Goal: Task Accomplishment & Management: Use online tool/utility

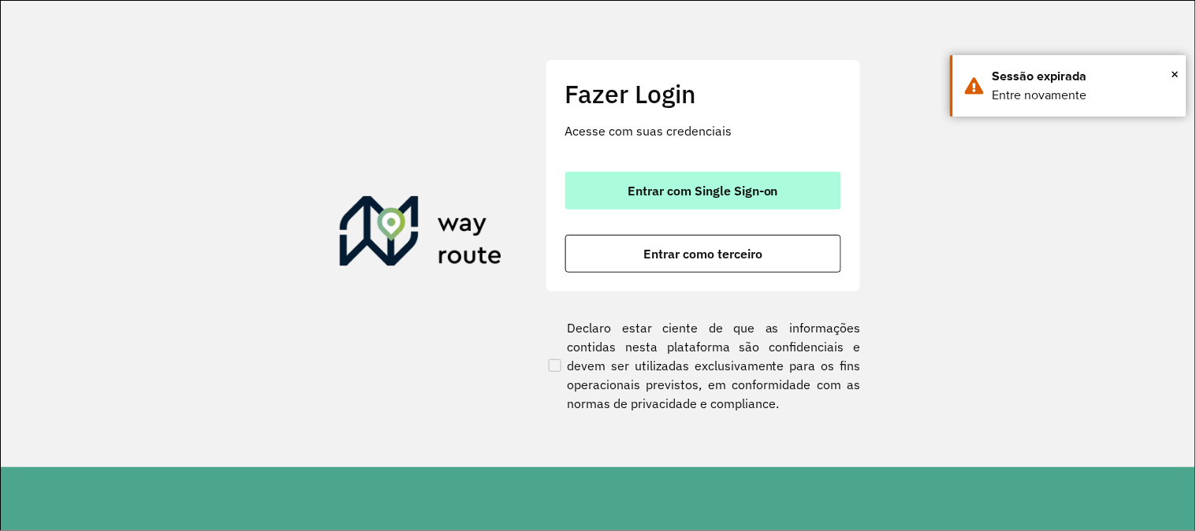
click at [687, 184] on span "Entrar com Single Sign-on" at bounding box center [702, 190] width 151 height 13
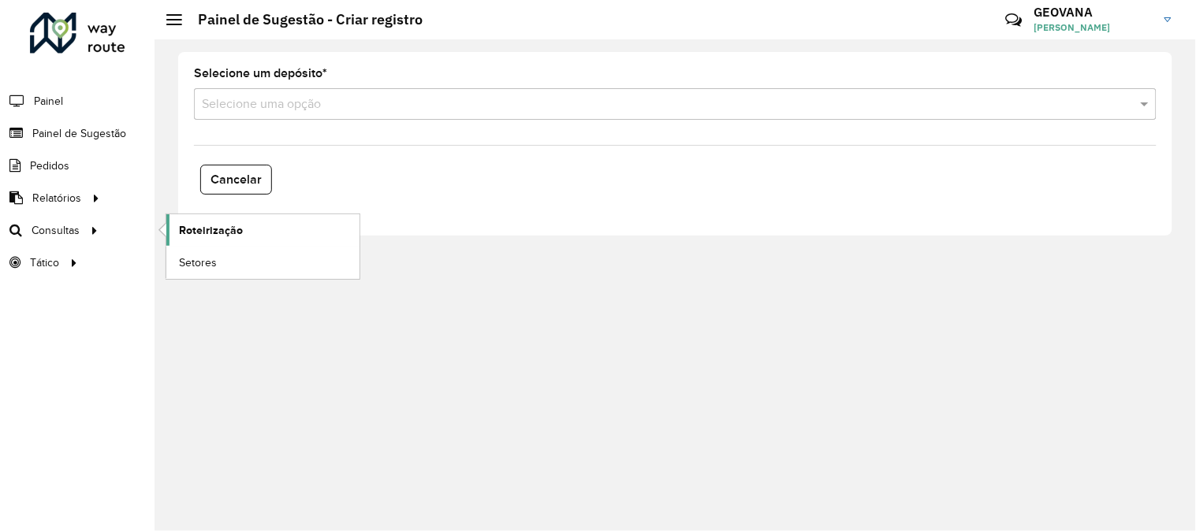
click at [221, 225] on span "Roteirização" at bounding box center [211, 230] width 64 height 17
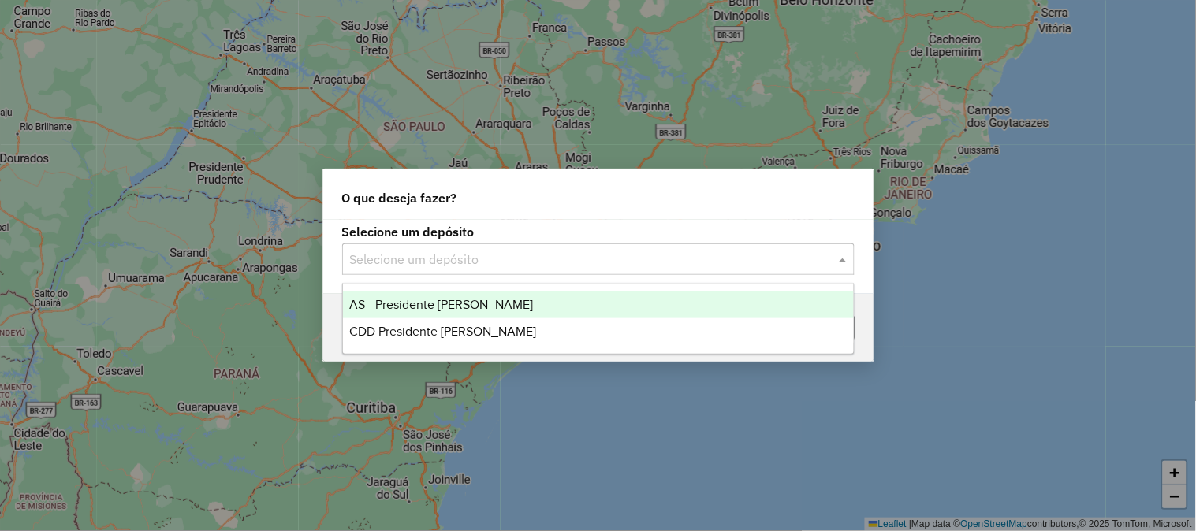
click at [407, 268] on input "text" at bounding box center [582, 260] width 465 height 19
click at [399, 329] on span "CDD Presidente Prudente" at bounding box center [442, 331] width 187 height 13
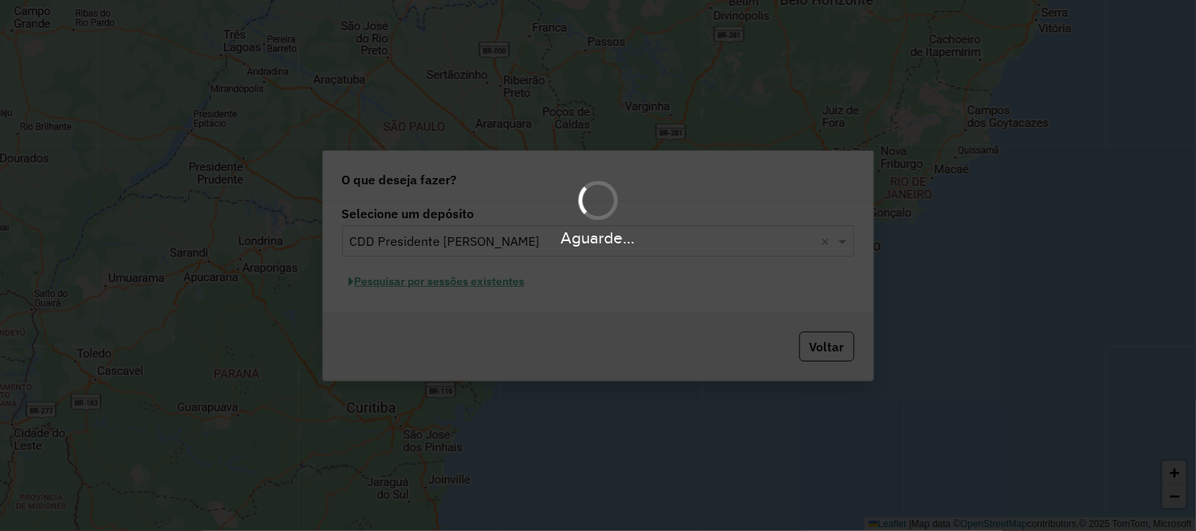
click at [405, 280] on div "Aguarde..." at bounding box center [598, 265] width 1196 height 531
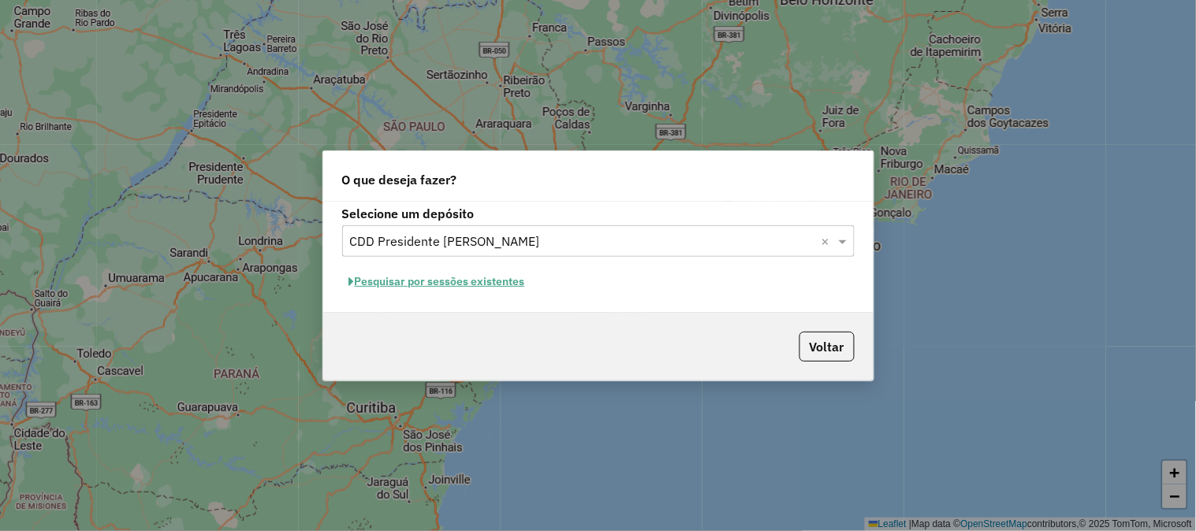
click at [407, 286] on button "Pesquisar por sessões existentes" at bounding box center [437, 282] width 190 height 24
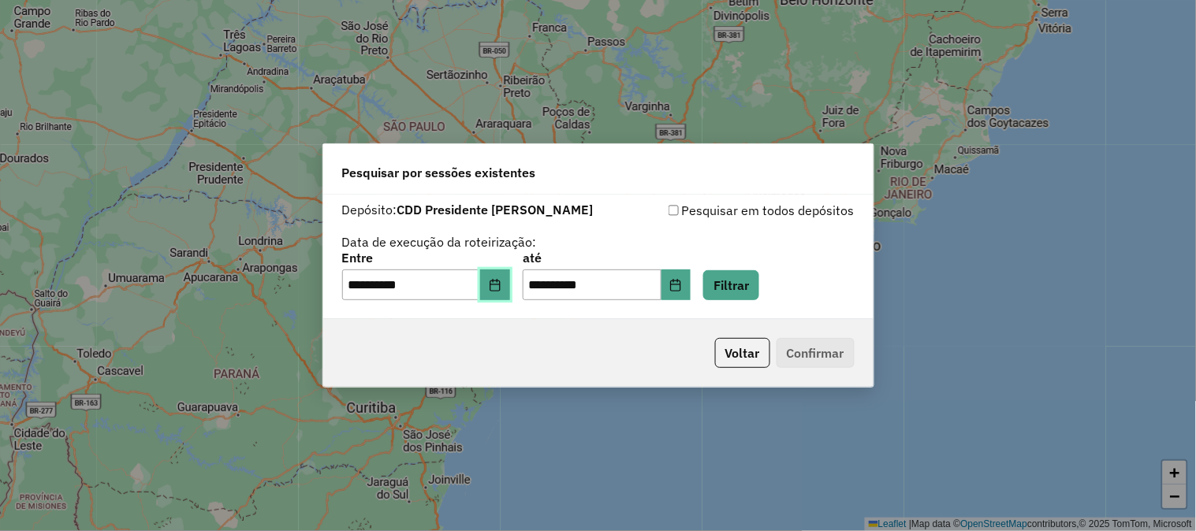
click at [508, 292] on button "Choose Date" at bounding box center [495, 286] width 30 height 32
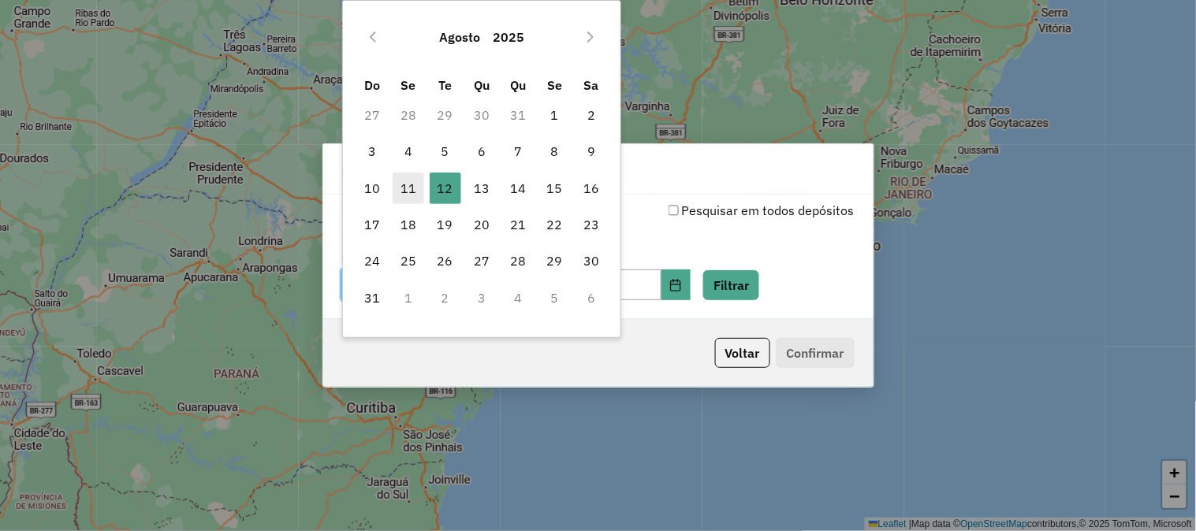
click at [411, 184] on span "11" at bounding box center [409, 189] width 32 height 32
type input "**********"
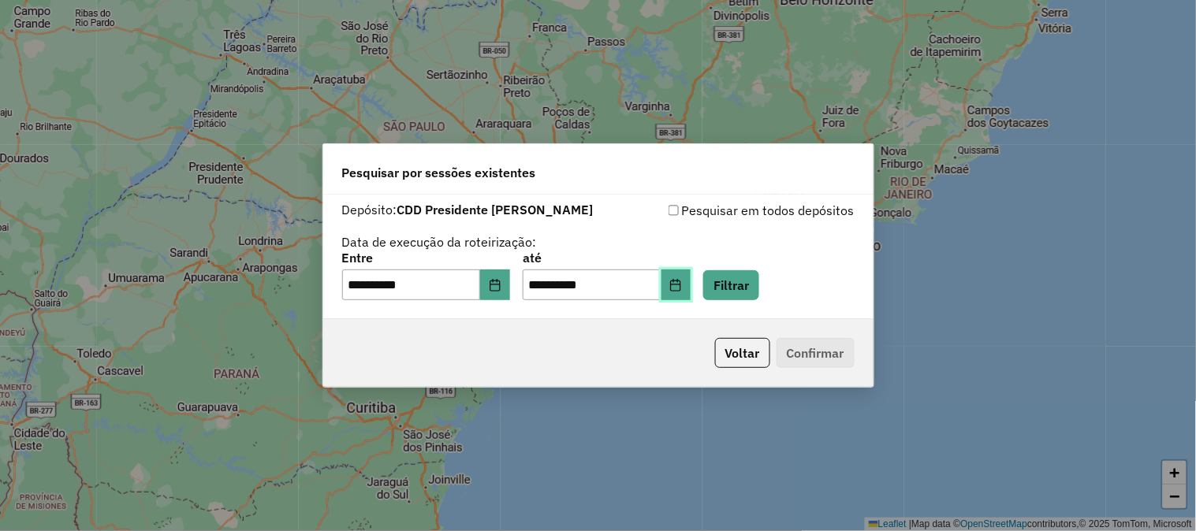
click at [688, 285] on button "Choose Date" at bounding box center [676, 286] width 30 height 32
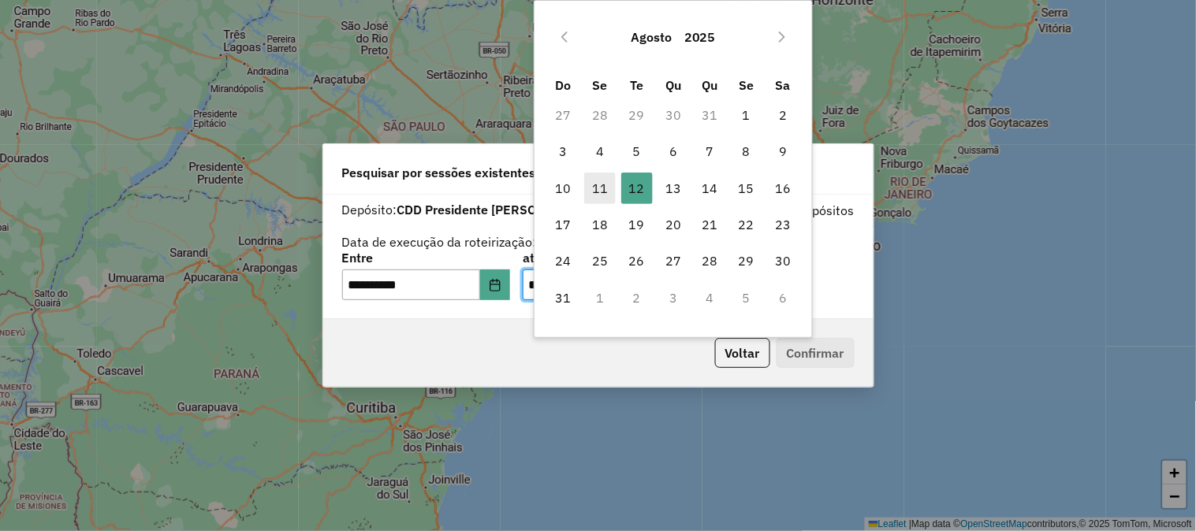
click at [592, 179] on span "11" at bounding box center [600, 189] width 32 height 32
type input "**********"
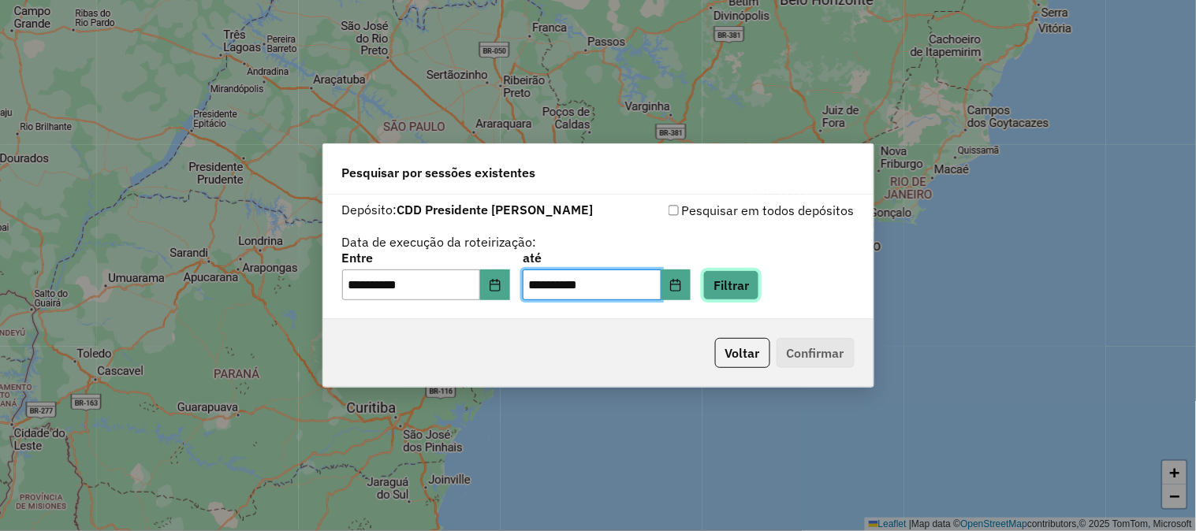
click at [755, 277] on button "Filtrar" at bounding box center [731, 285] width 56 height 30
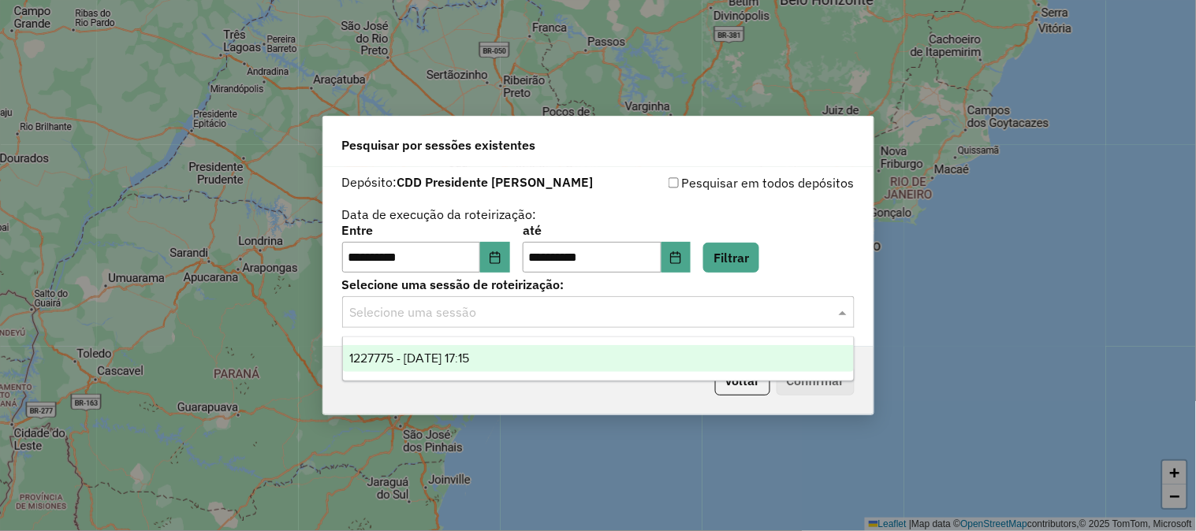
click at [442, 310] on input "text" at bounding box center [582, 312] width 465 height 19
click at [436, 348] on div "1227775 - [DATE] 17:15" at bounding box center [598, 358] width 511 height 27
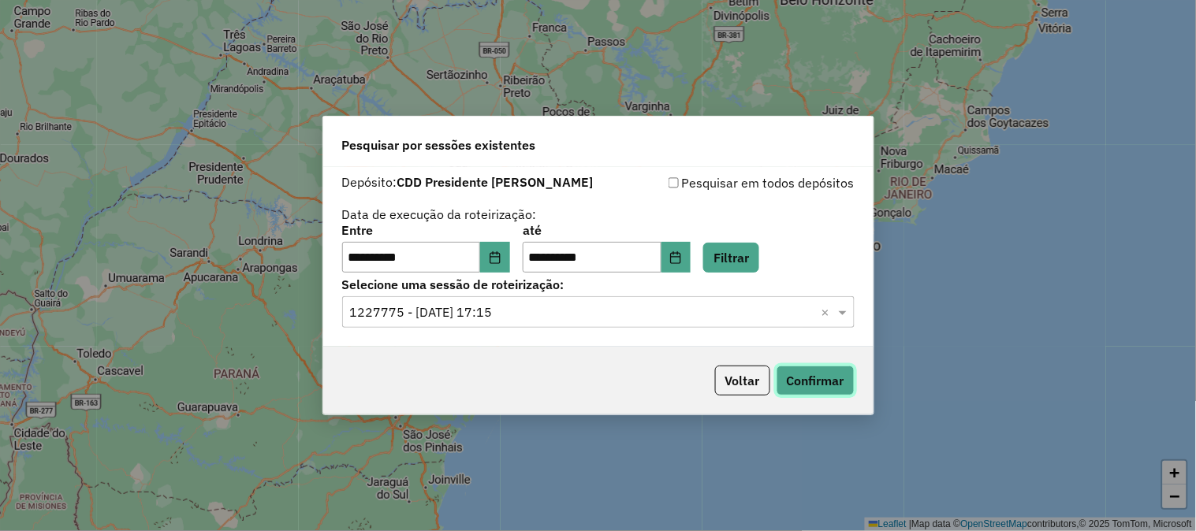
click at [797, 376] on button "Confirmar" at bounding box center [815, 381] width 78 height 30
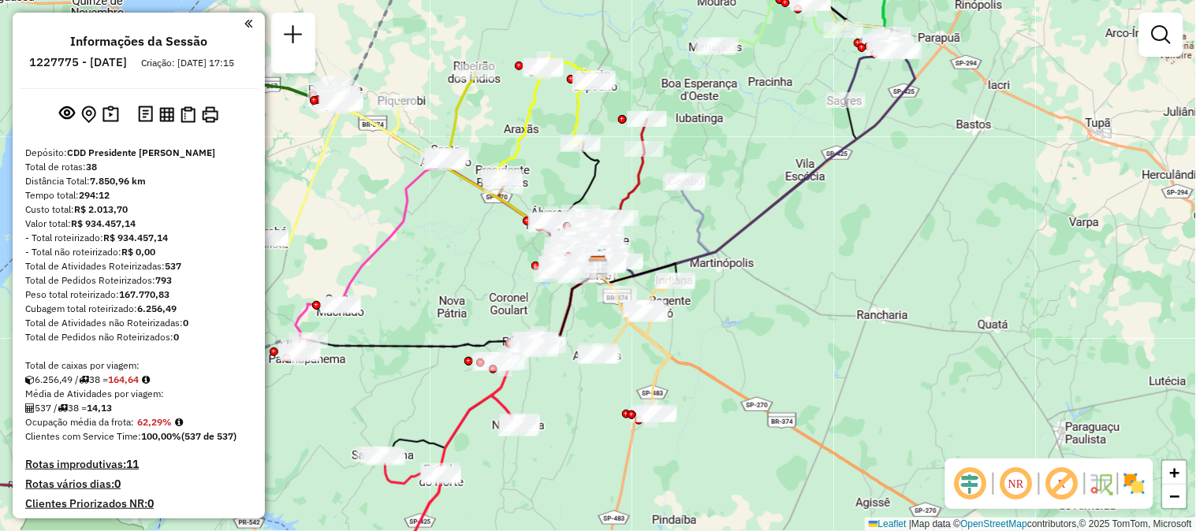
scroll to position [3336, 0]
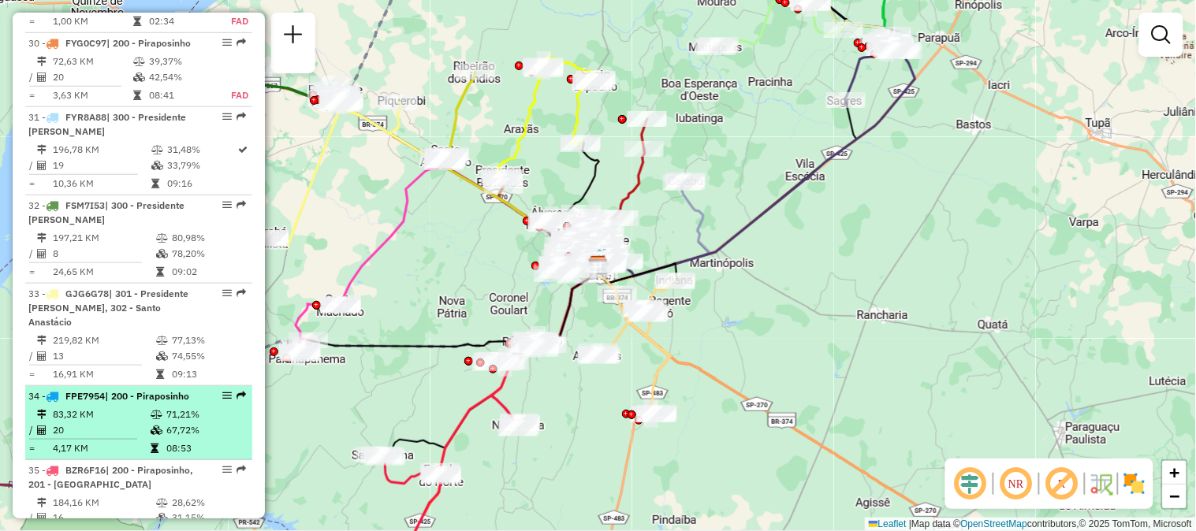
click at [176, 422] on td "67,72%" at bounding box center [206, 430] width 80 height 16
select select "**********"
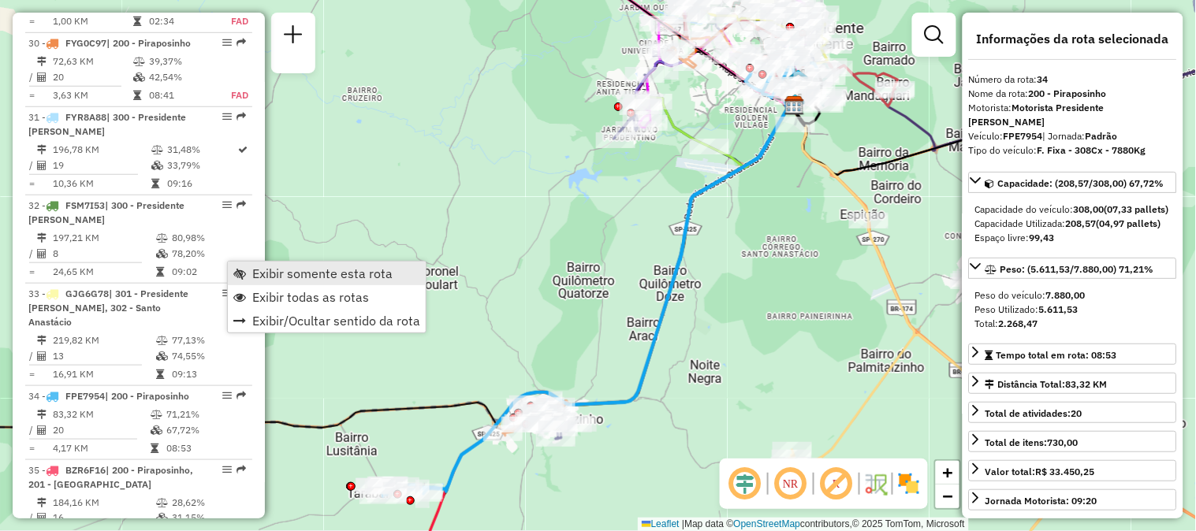
click at [259, 270] on span "Exibir somente esta rota" at bounding box center [322, 273] width 140 height 13
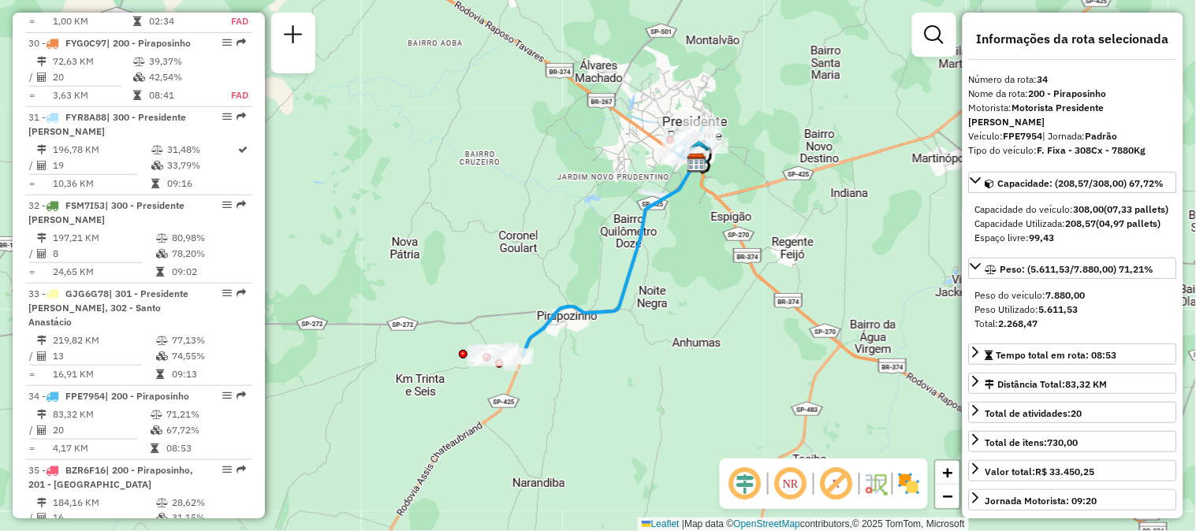
drag, startPoint x: 539, startPoint y: 434, endPoint x: 592, endPoint y: 370, distance: 82.2
click at [592, 370] on div "Janela de atendimento Grade de atendimento Capacidade Transportadoras Veículos …" at bounding box center [598, 265] width 1196 height 531
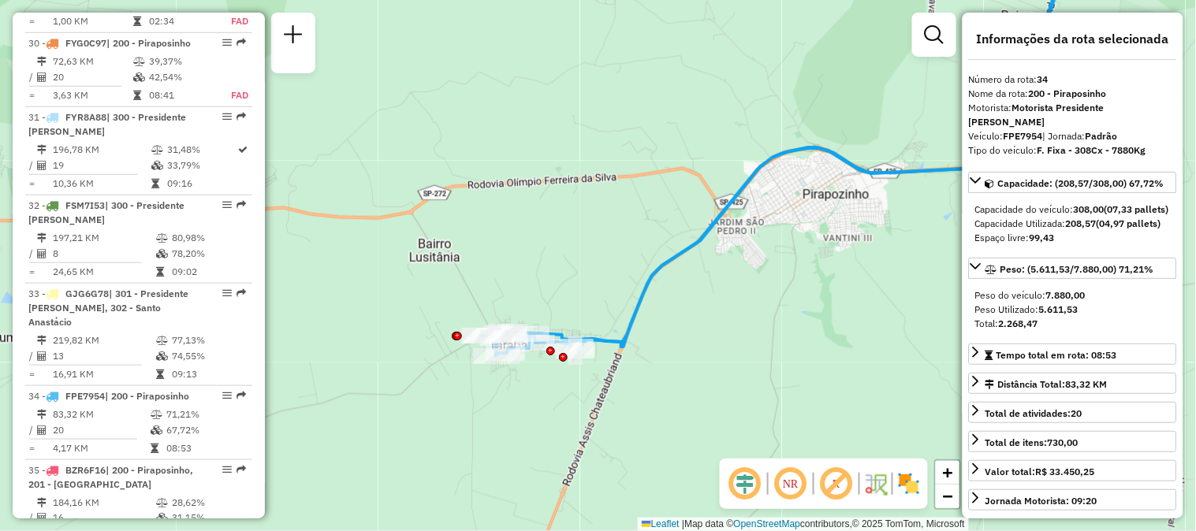
drag, startPoint x: 547, startPoint y: 358, endPoint x: 557, endPoint y: 270, distance: 88.1
click at [557, 270] on div "Janela de atendimento Grade de atendimento Capacidade Transportadoras Veículos …" at bounding box center [598, 265] width 1196 height 531
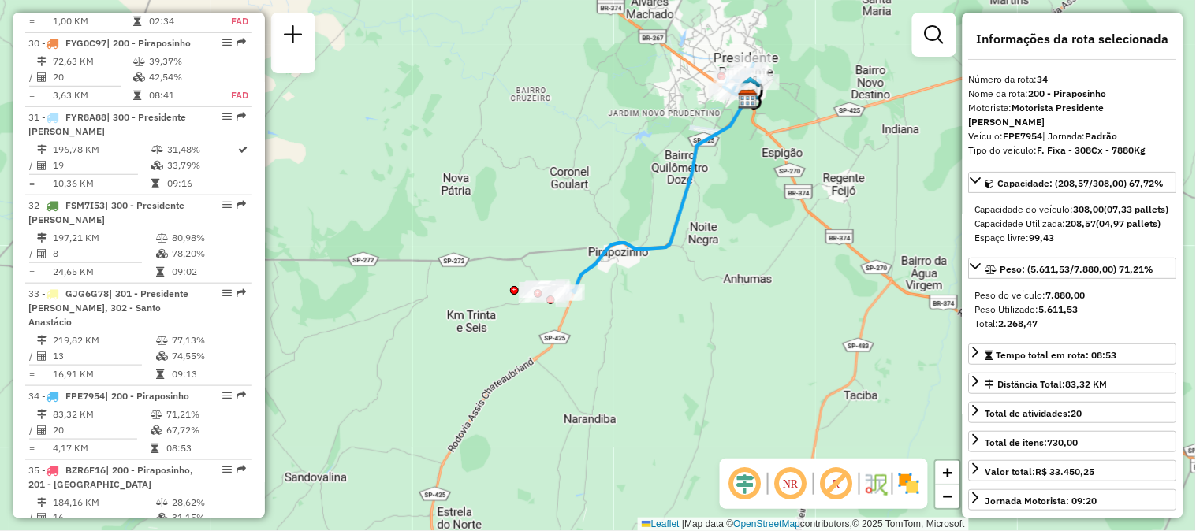
scroll to position [87, 0]
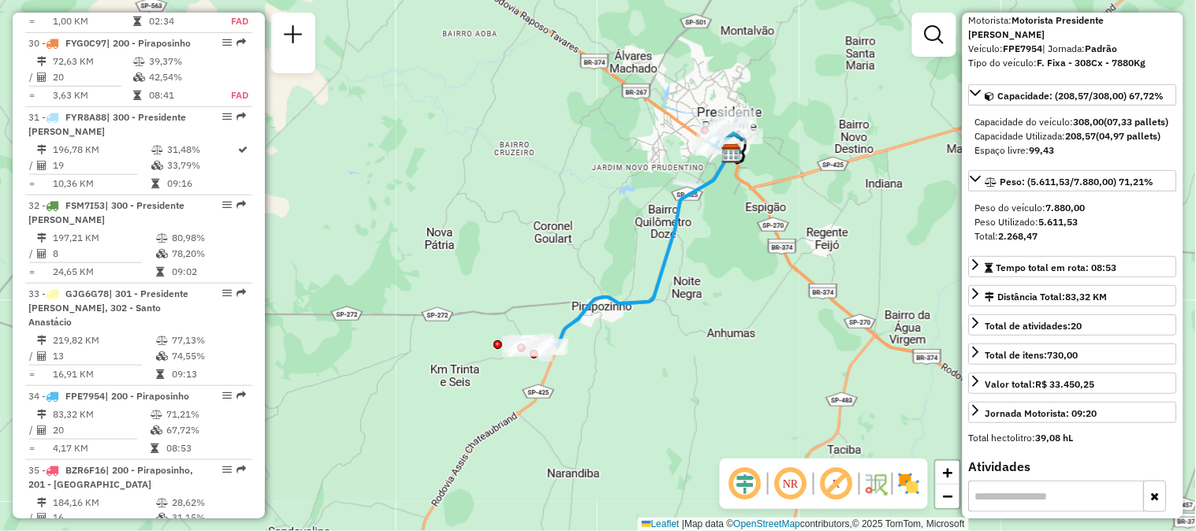
drag, startPoint x: 661, startPoint y: 130, endPoint x: 641, endPoint y: 194, distance: 66.8
click at [641, 194] on div "Janela de atendimento Grade de atendimento Capacidade Transportadoras Veículos …" at bounding box center [598, 265] width 1196 height 531
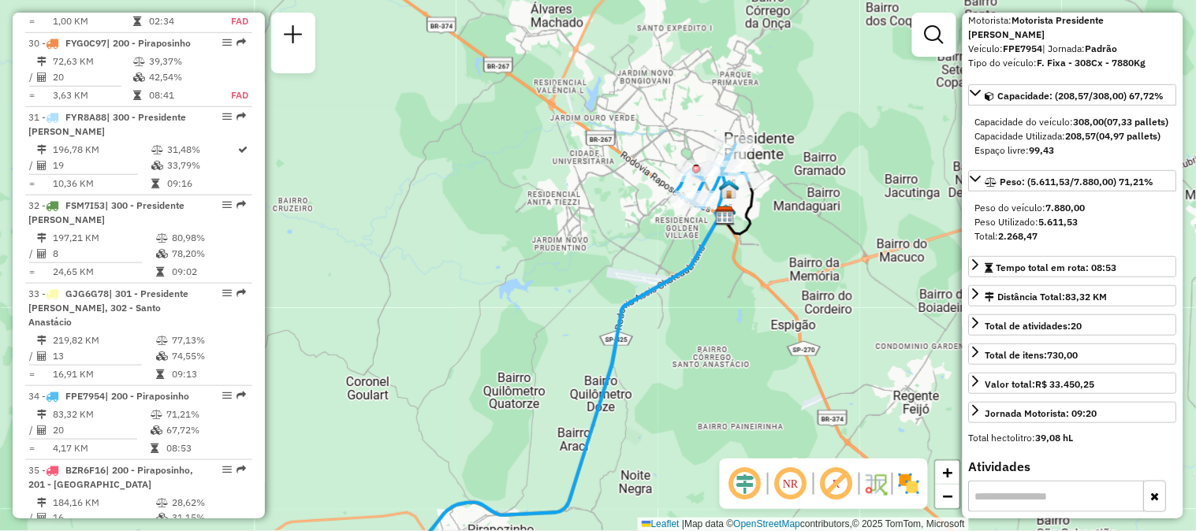
drag, startPoint x: 717, startPoint y: 140, endPoint x: 658, endPoint y: 172, distance: 67.4
click at [658, 172] on div "Janela de atendimento Grade de atendimento Capacidade Transportadoras Veículos …" at bounding box center [598, 265] width 1196 height 531
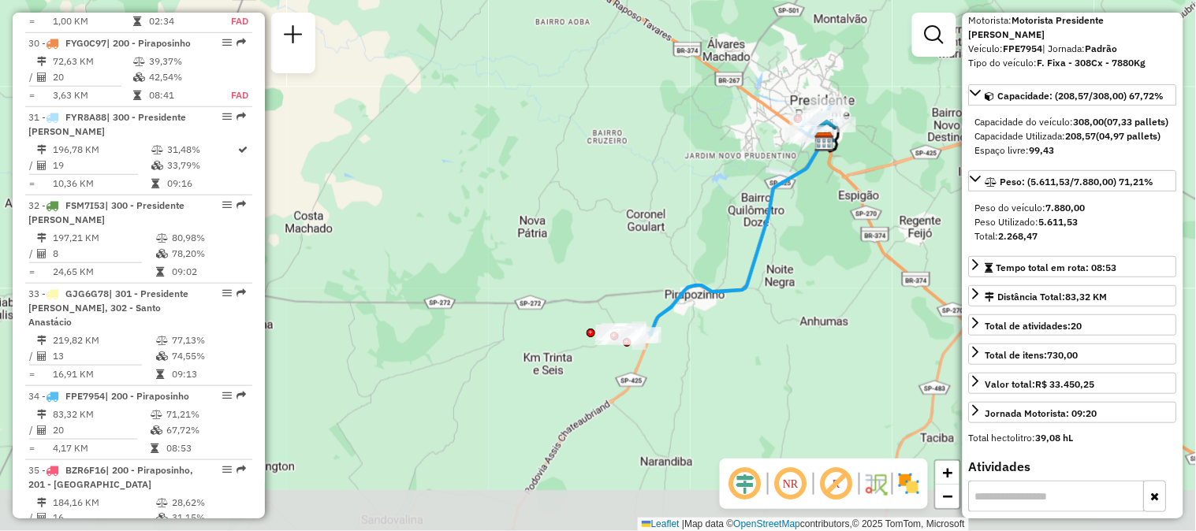
drag, startPoint x: 727, startPoint y: 344, endPoint x: 779, endPoint y: 201, distance: 152.6
click at [779, 201] on icon at bounding box center [726, 221] width 221 height 231
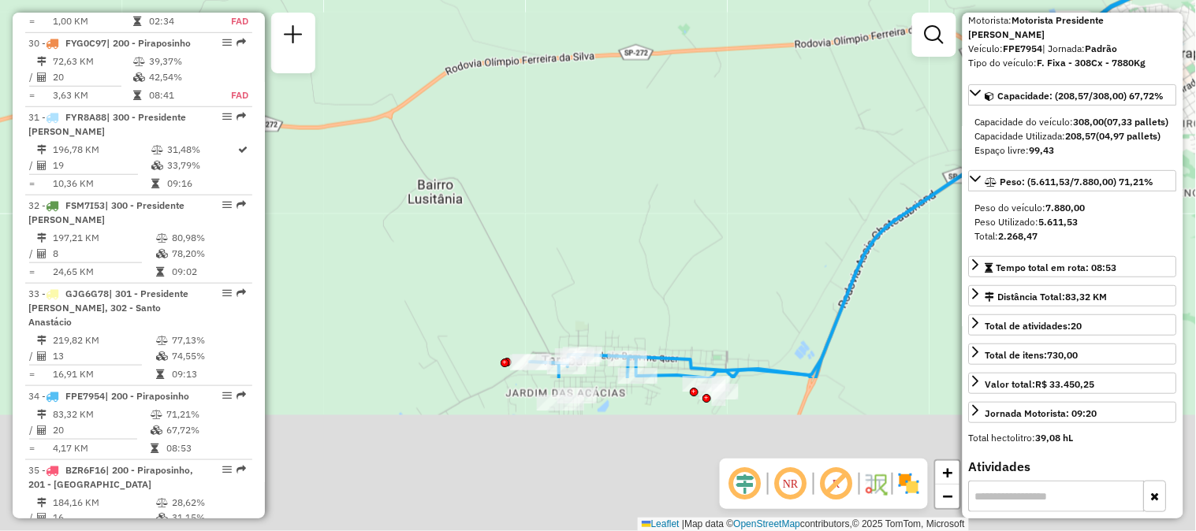
drag, startPoint x: 664, startPoint y: 350, endPoint x: 684, endPoint y: 72, distance: 278.9
click at [684, 72] on div "Janela de atendimento Grade de atendimento Capacidade Transportadoras Veículos …" at bounding box center [598, 265] width 1196 height 531
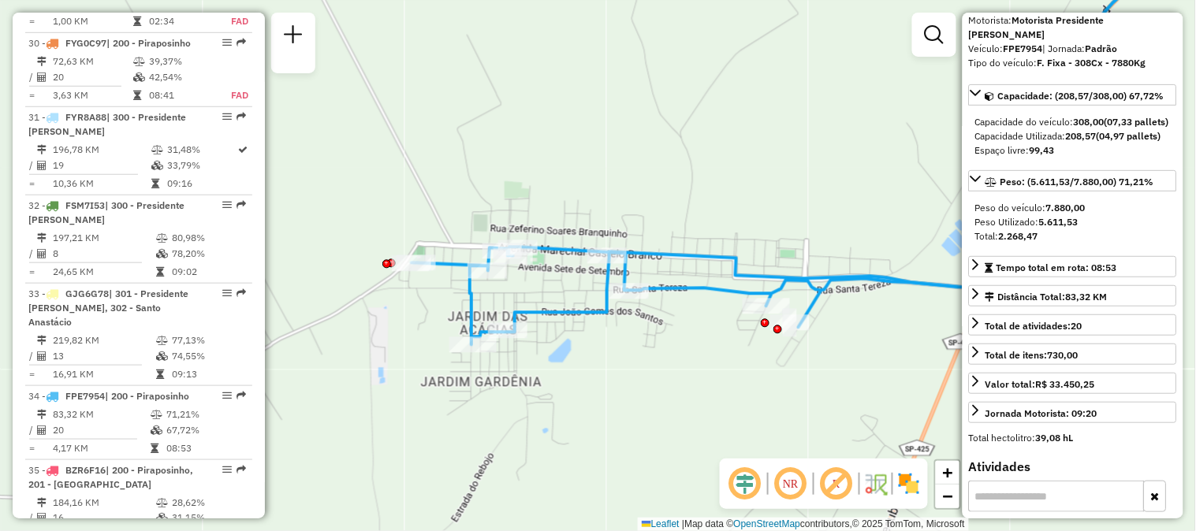
drag, startPoint x: 678, startPoint y: 256, endPoint x: 671, endPoint y: 140, distance: 116.9
click at [671, 140] on div "Janela de atendimento Grade de atendimento Capacidade Transportadoras Veículos …" at bounding box center [598, 265] width 1196 height 531
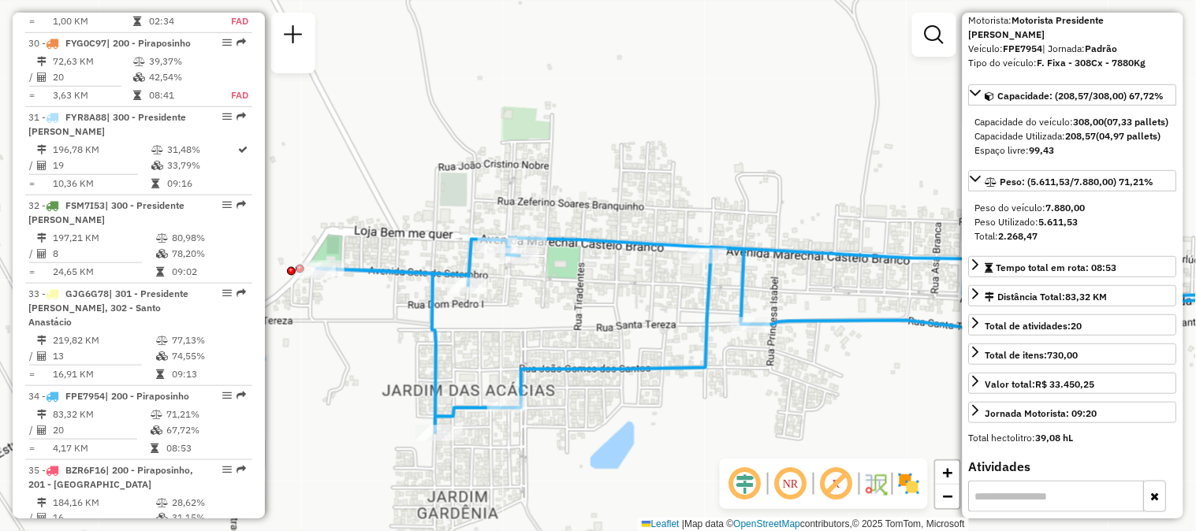
drag, startPoint x: 672, startPoint y: 255, endPoint x: 831, endPoint y: 151, distance: 190.2
click at [831, 151] on div "Janela de atendimento Grade de atendimento Capacidade Transportadoras Veículos …" at bounding box center [598, 265] width 1196 height 531
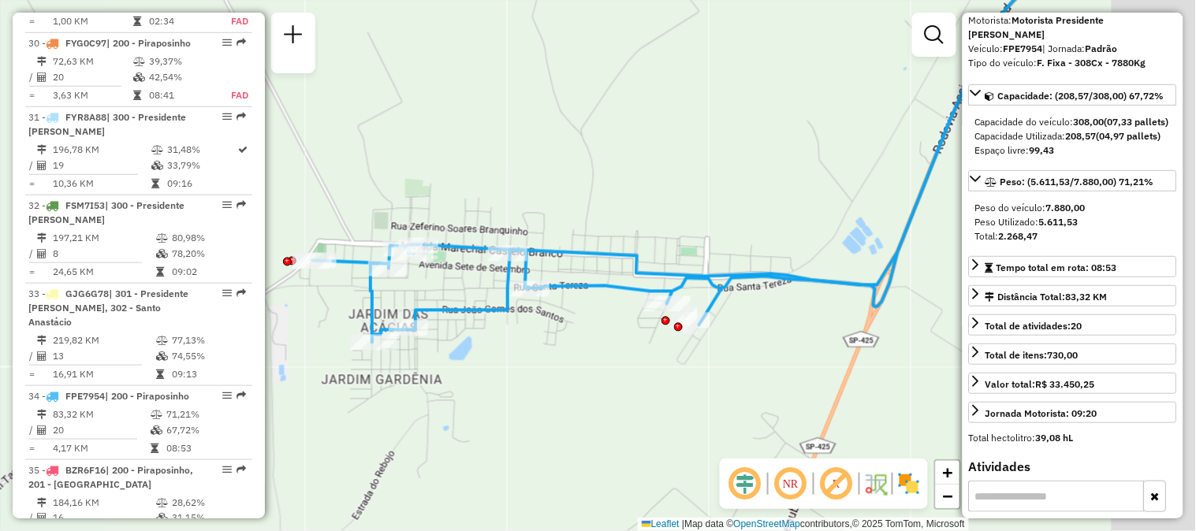
drag, startPoint x: 845, startPoint y: 225, endPoint x: 549, endPoint y: 257, distance: 297.3
click at [549, 257] on icon at bounding box center [779, 130] width 538 height 311
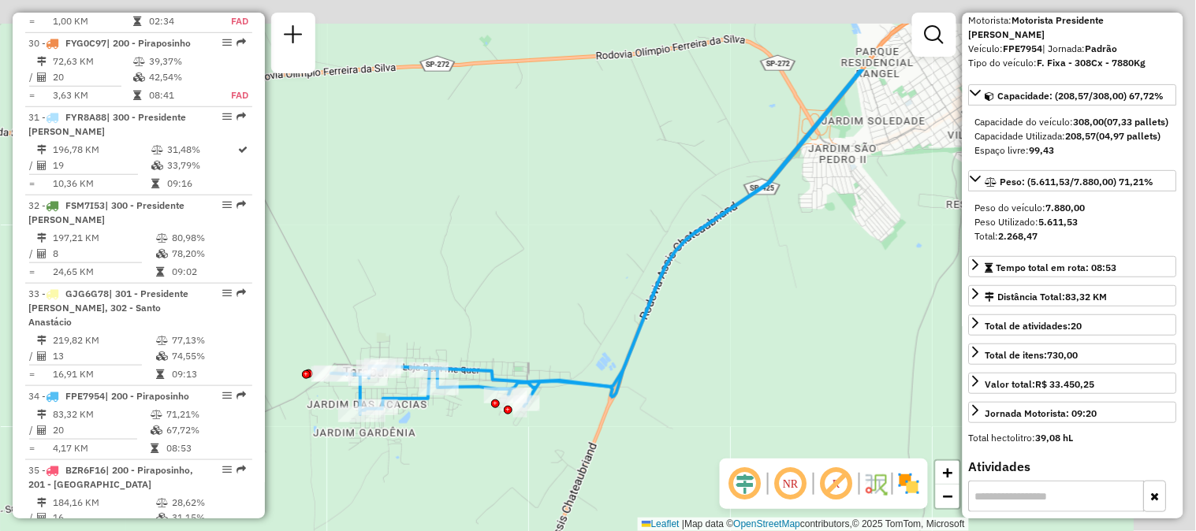
drag, startPoint x: 826, startPoint y: 224, endPoint x: 656, endPoint y: 376, distance: 228.3
click at [656, 376] on div "Janela de atendimento Grade de atendimento Capacidade Transportadoras Veículos …" at bounding box center [598, 265] width 1196 height 531
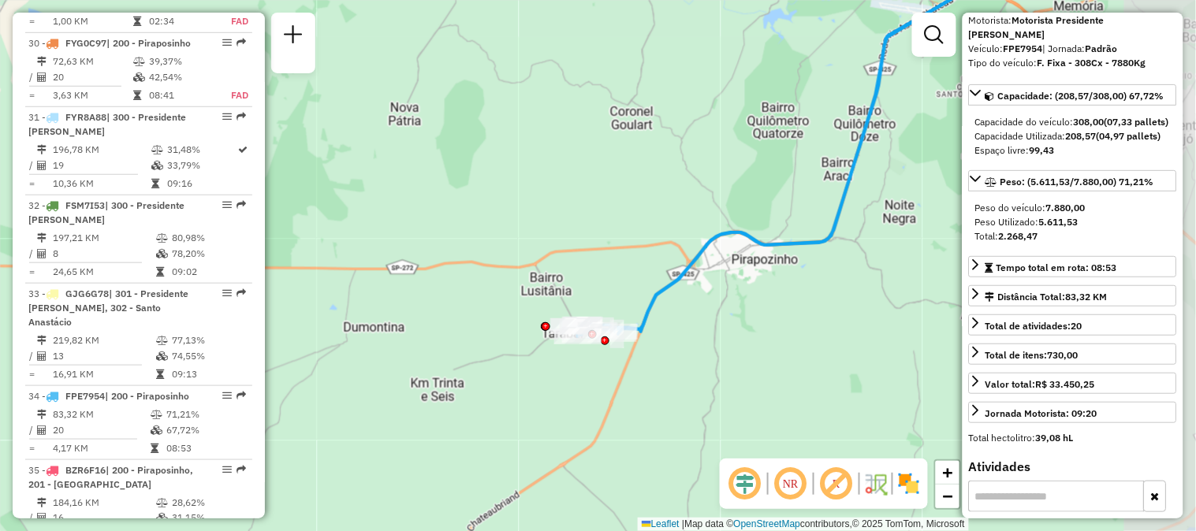
drag, startPoint x: 854, startPoint y: 286, endPoint x: 617, endPoint y: 418, distance: 270.6
click at [617, 418] on div "Janela de atendimento Grade de atendimento Capacidade Transportadoras Veículos …" at bounding box center [598, 265] width 1196 height 531
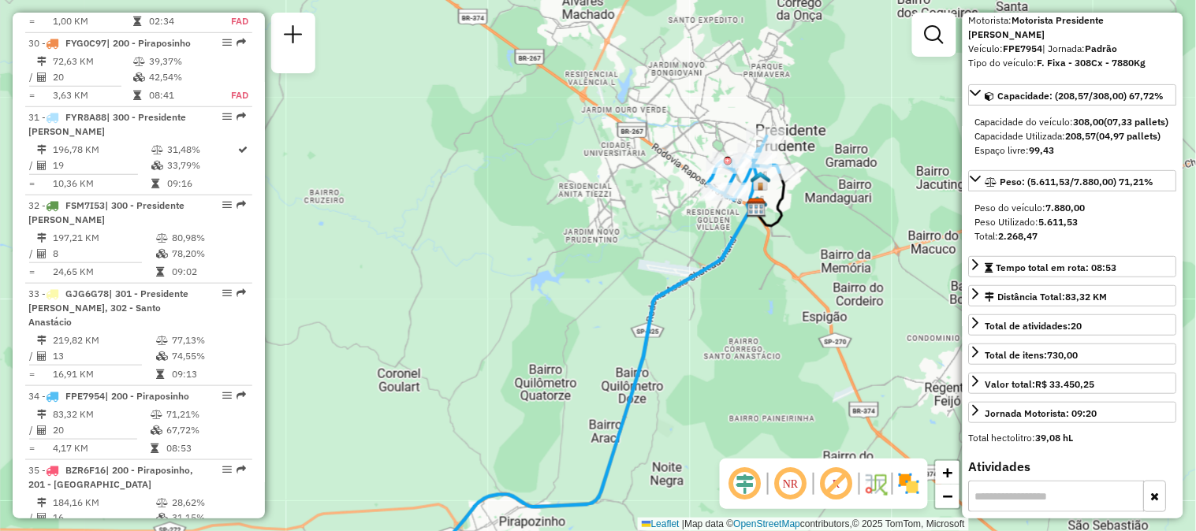
drag, startPoint x: 793, startPoint y: 241, endPoint x: 721, endPoint y: 375, distance: 152.0
click at [721, 375] on div "Janela de atendimento Grade de atendimento Capacidade Transportadoras Veículos …" at bounding box center [598, 265] width 1196 height 531
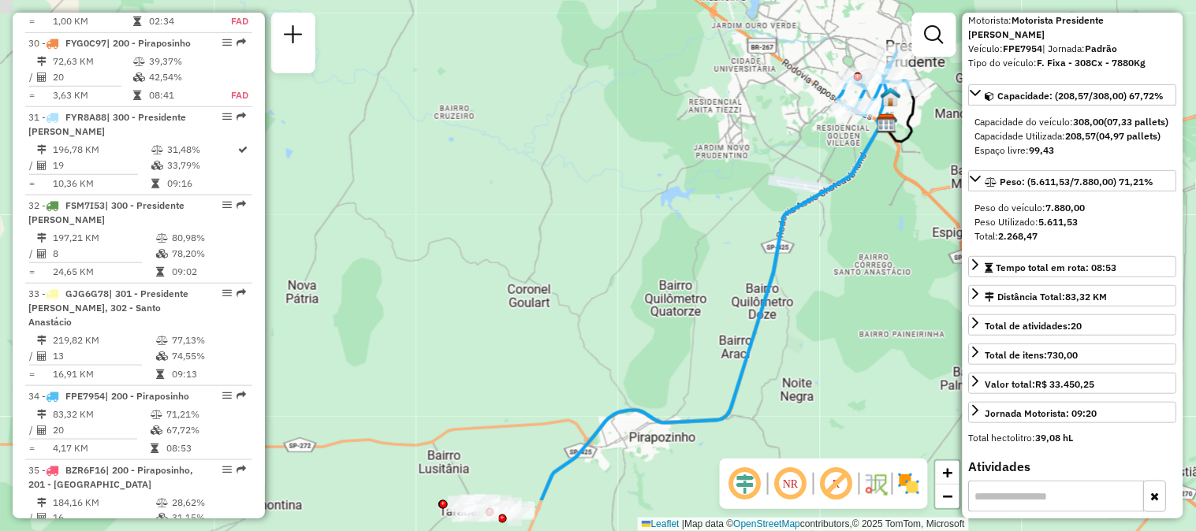
drag, startPoint x: 734, startPoint y: 322, endPoint x: 839, endPoint y: 241, distance: 132.7
click at [839, 241] on div "Janela de atendimento Grade de atendimento Capacidade Transportadoras Veículos …" at bounding box center [598, 265] width 1196 height 531
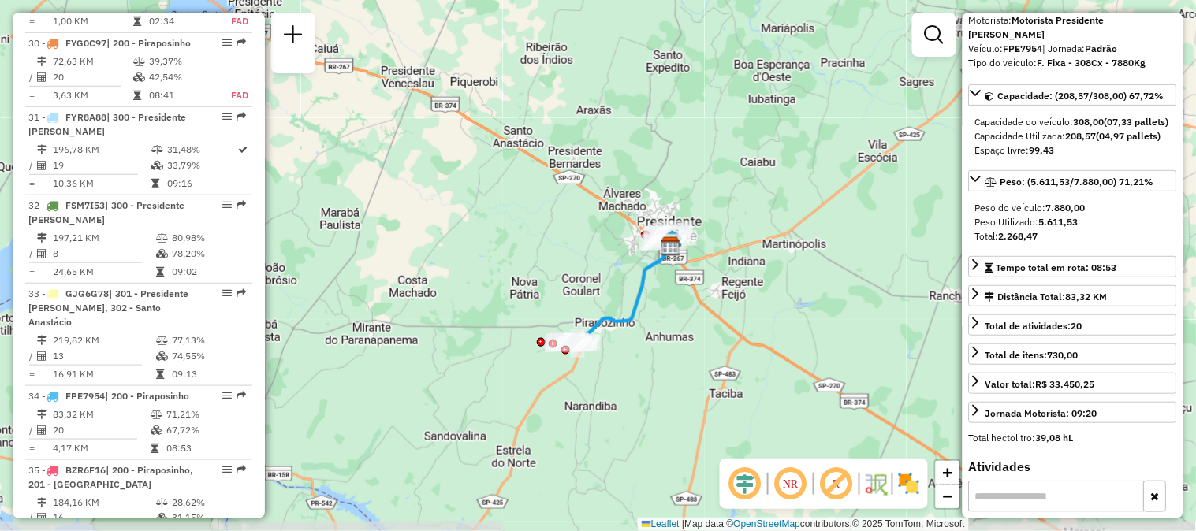
drag, startPoint x: 718, startPoint y: 263, endPoint x: 675, endPoint y: 281, distance: 46.3
click at [675, 281] on div "Janela de atendimento Grade de atendimento Capacidade Transportadoras Veículos …" at bounding box center [598, 265] width 1196 height 531
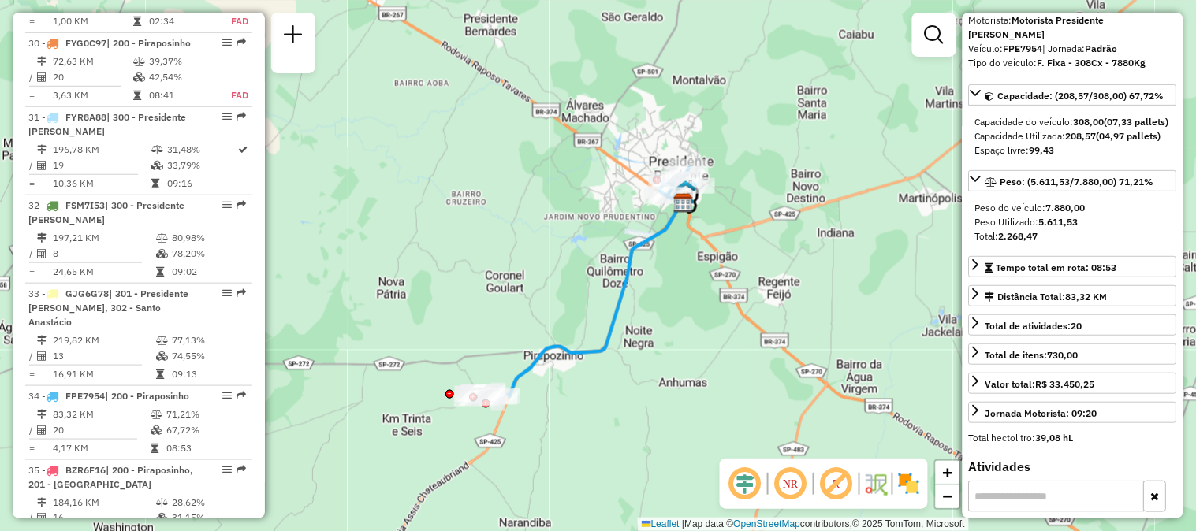
drag, startPoint x: 627, startPoint y: 302, endPoint x: 658, endPoint y: 297, distance: 31.1
click at [658, 297] on div "Janela de atendimento Grade de atendimento Capacidade Transportadoras Veículos …" at bounding box center [598, 265] width 1196 height 531
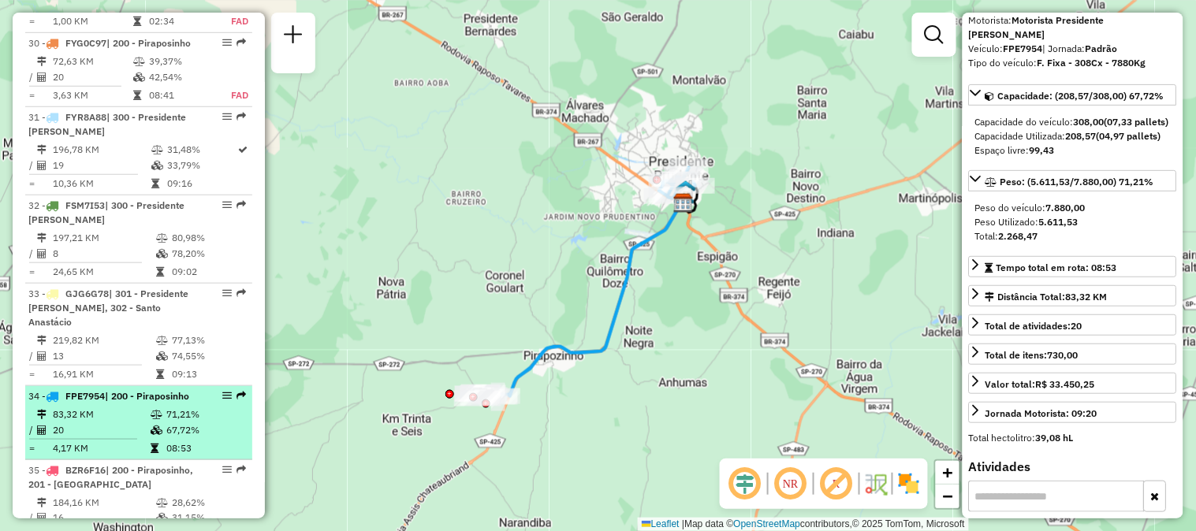
click at [222, 391] on em at bounding box center [226, 395] width 9 height 9
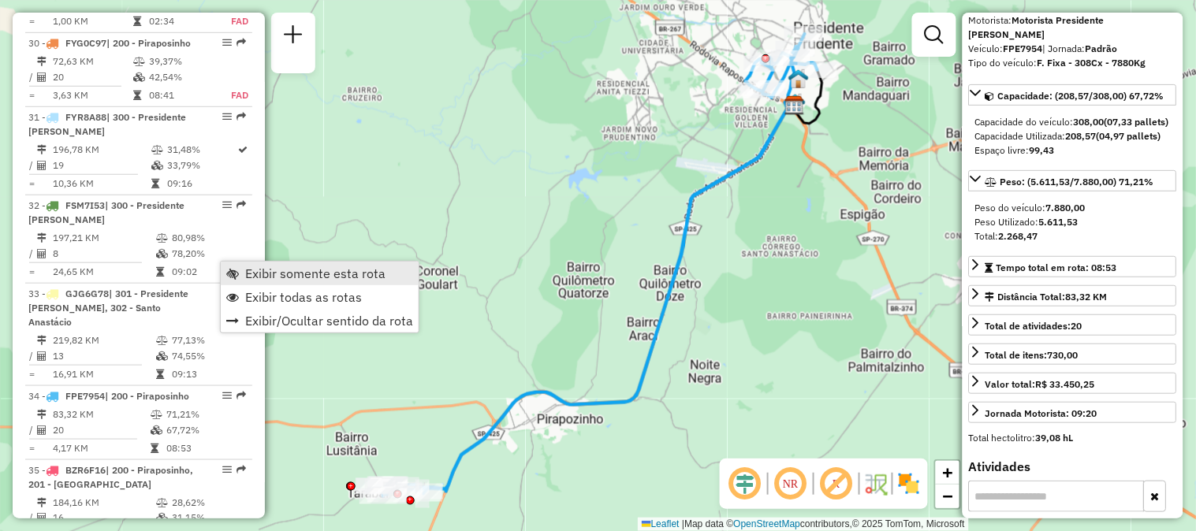
click at [251, 269] on span "Exibir somente esta rota" at bounding box center [315, 273] width 140 height 13
click at [242, 302] on link "Exibir todas as rotas" at bounding box center [323, 301] width 198 height 24
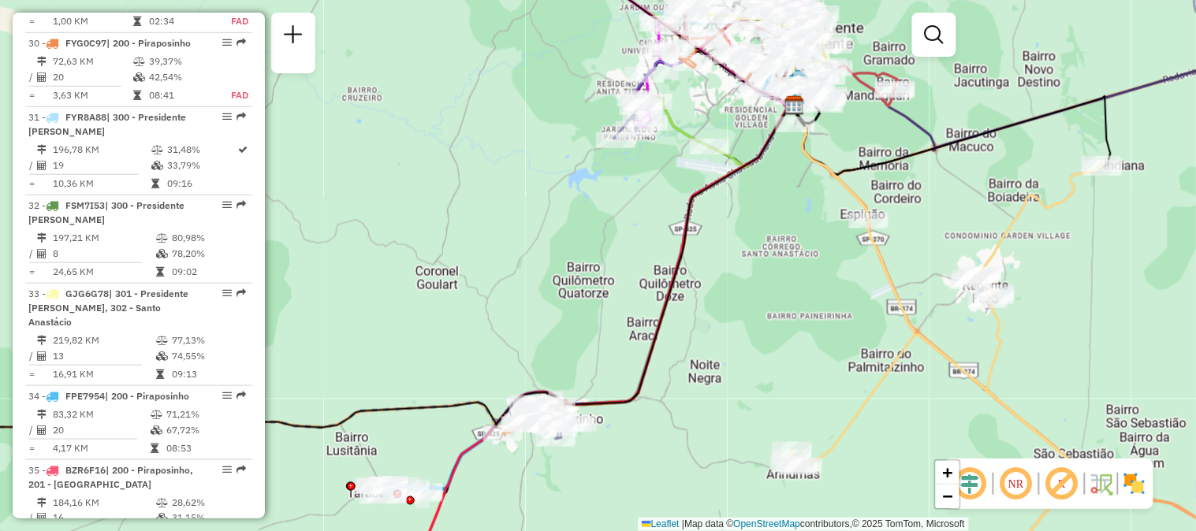
scroll to position [3556, 0]
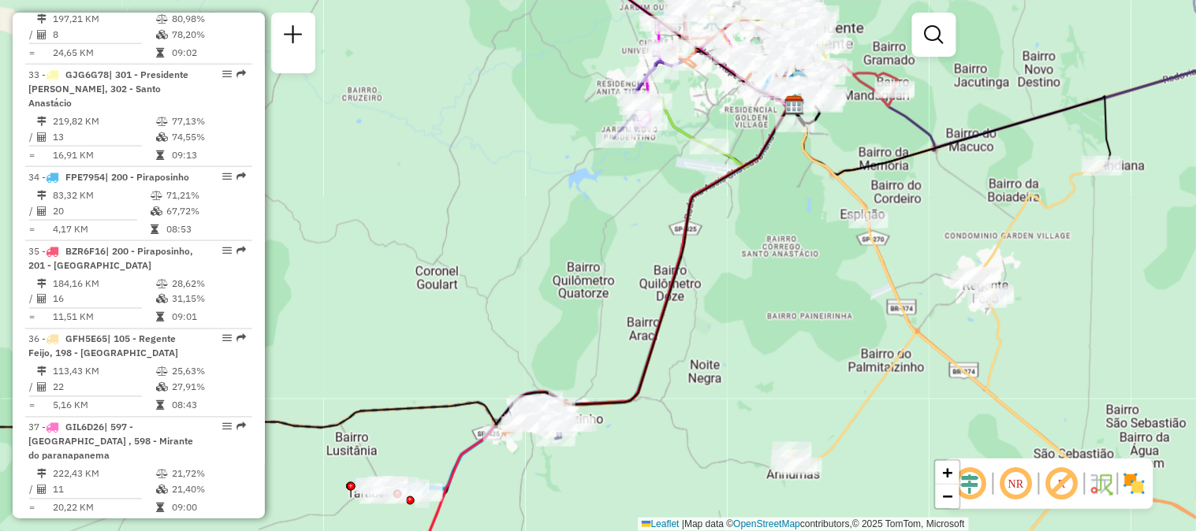
select select "**********"
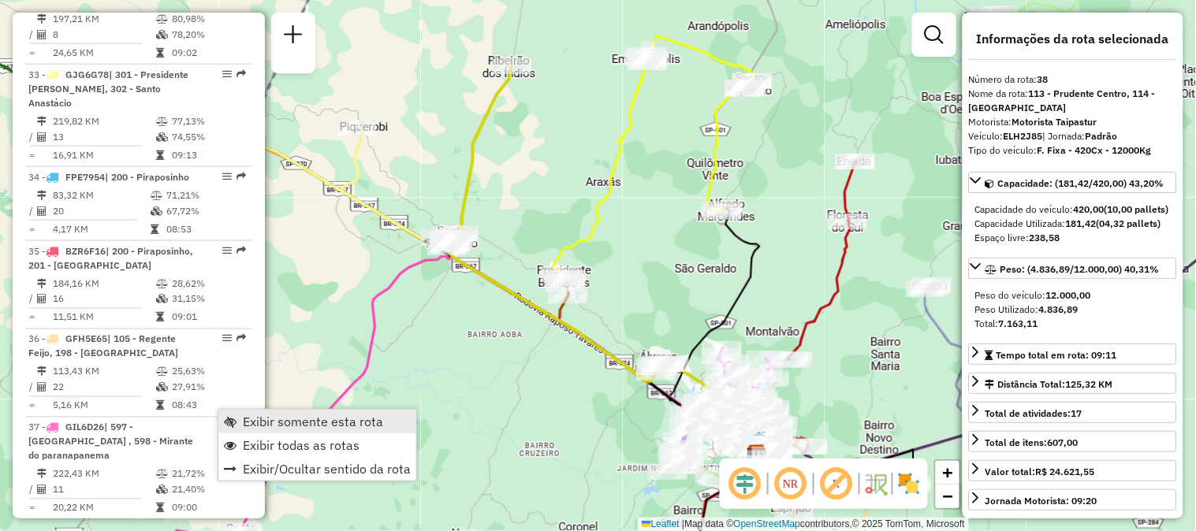
click at [244, 422] on span "Exibir somente esta rota" at bounding box center [313, 421] width 140 height 13
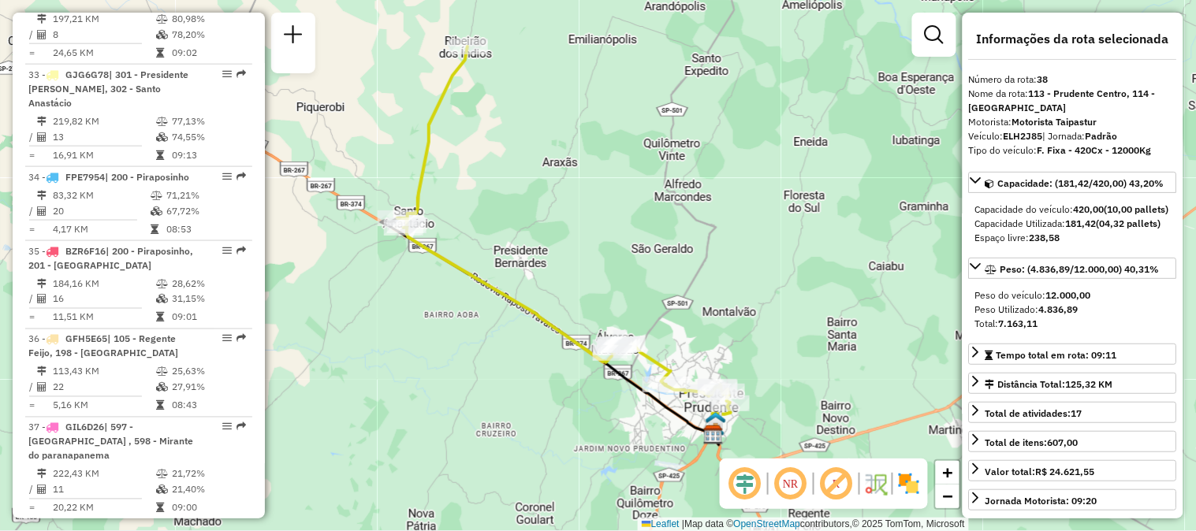
drag, startPoint x: 746, startPoint y: 272, endPoint x: 703, endPoint y: 252, distance: 47.6
click at [703, 252] on div "Janela de atendimento Grade de atendimento Capacidade Transportadoras Veículos …" at bounding box center [598, 265] width 1196 height 531
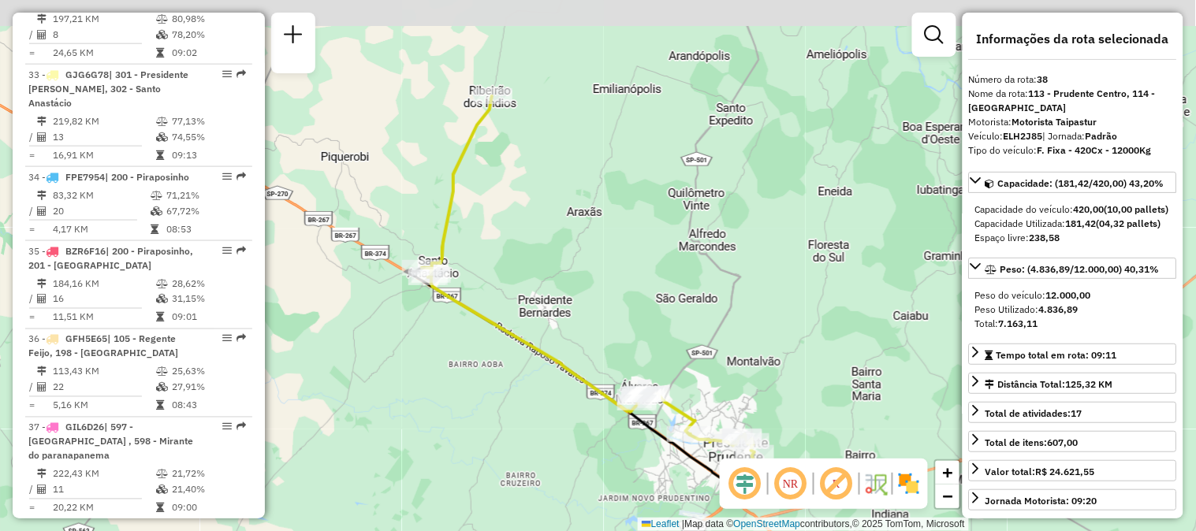
drag, startPoint x: 532, startPoint y: 145, endPoint x: 556, endPoint y: 195, distance: 55.3
click at [556, 195] on div "Janela de atendimento Grade de atendimento Capacidade Transportadoras Veículos …" at bounding box center [598, 265] width 1196 height 531
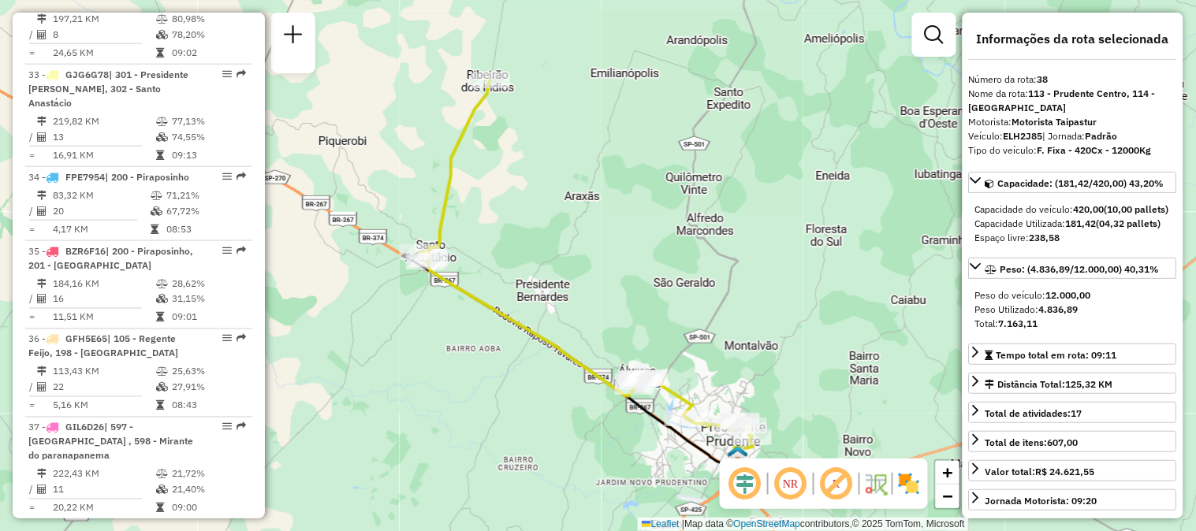
drag, startPoint x: 571, startPoint y: 240, endPoint x: 568, endPoint y: 216, distance: 24.6
click at [568, 216] on div "Janela de atendimento Grade de atendimento Capacidade Transportadoras Veículos …" at bounding box center [598, 265] width 1196 height 531
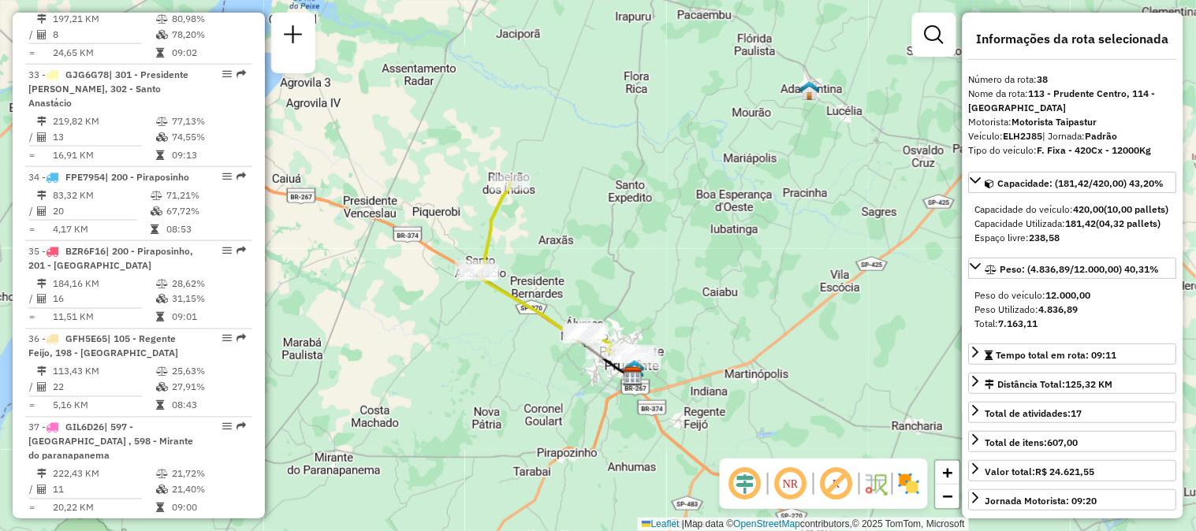
drag, startPoint x: 525, startPoint y: 194, endPoint x: 520, endPoint y: 226, distance: 32.7
click at [531, 233] on div "Janela de atendimento Grade de atendimento Capacidade Transportadoras Veículos …" at bounding box center [598, 265] width 1196 height 531
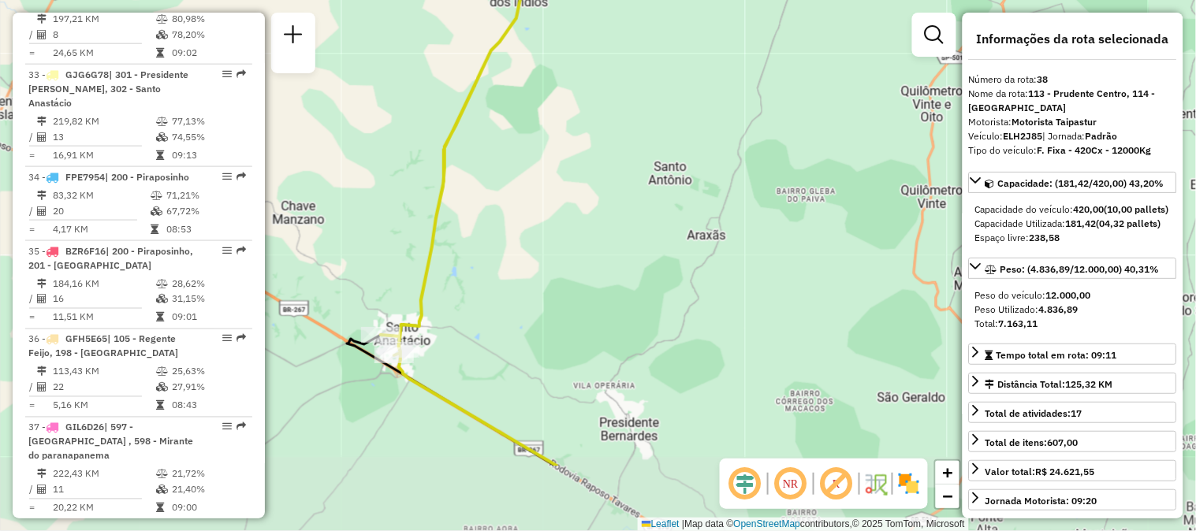
drag, startPoint x: 568, startPoint y: 226, endPoint x: 564, endPoint y: 106, distance: 119.9
click at [564, 106] on div "Janela de atendimento Grade de atendimento Capacidade Transportadoras Veículos …" at bounding box center [598, 265] width 1196 height 531
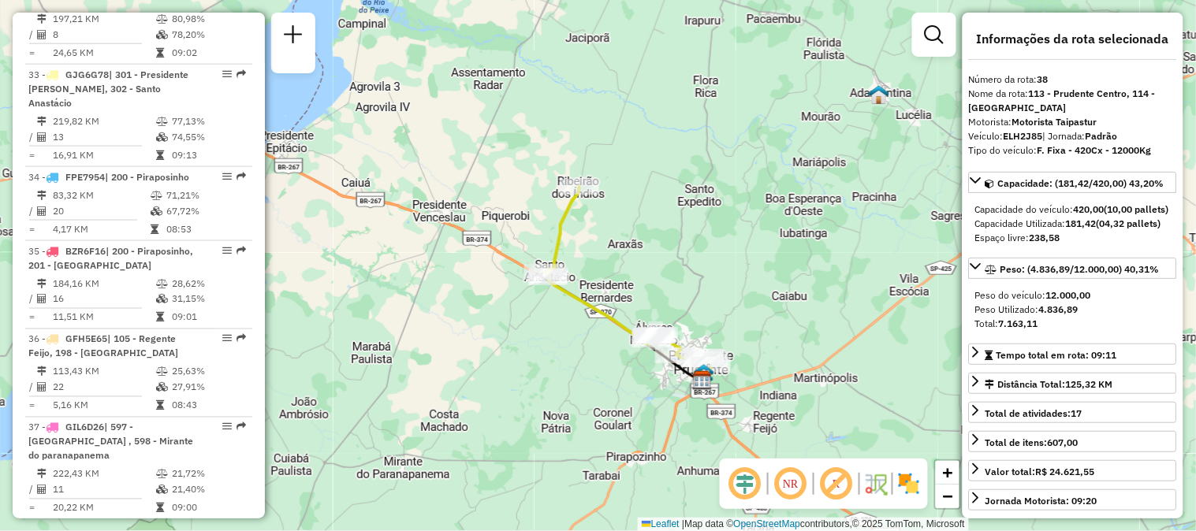
drag, startPoint x: 629, startPoint y: 214, endPoint x: 619, endPoint y: 249, distance: 36.2
click at [619, 249] on div "Janela de atendimento Grade de atendimento Capacidade Transportadoras Veículos …" at bounding box center [598, 265] width 1196 height 531
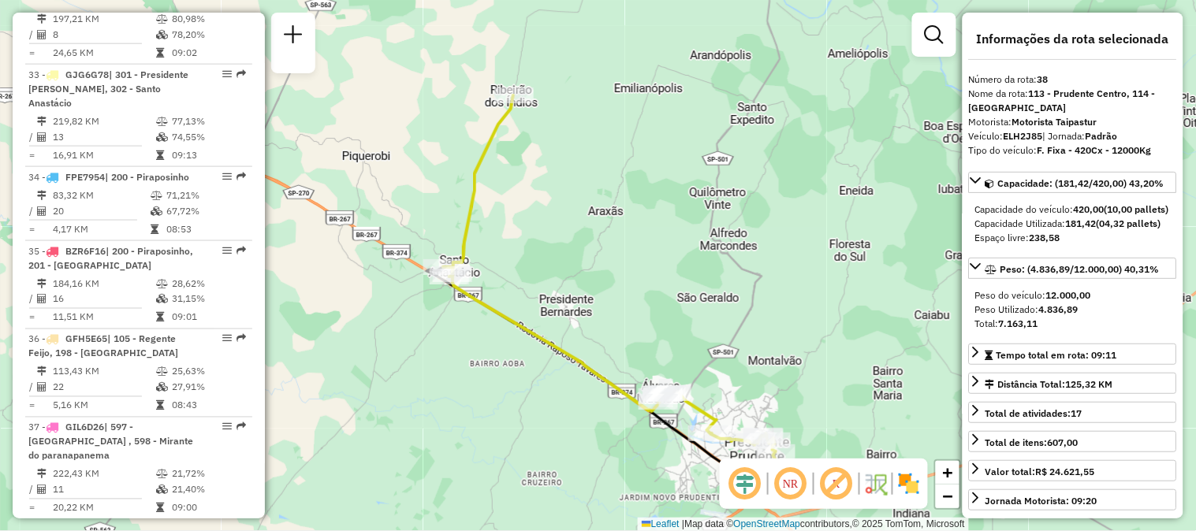
drag, startPoint x: 657, startPoint y: 273, endPoint x: 648, endPoint y: 246, distance: 28.2
click at [648, 246] on div "Janela de atendimento Grade de atendimento Capacidade Transportadoras Veículos …" at bounding box center [598, 265] width 1196 height 531
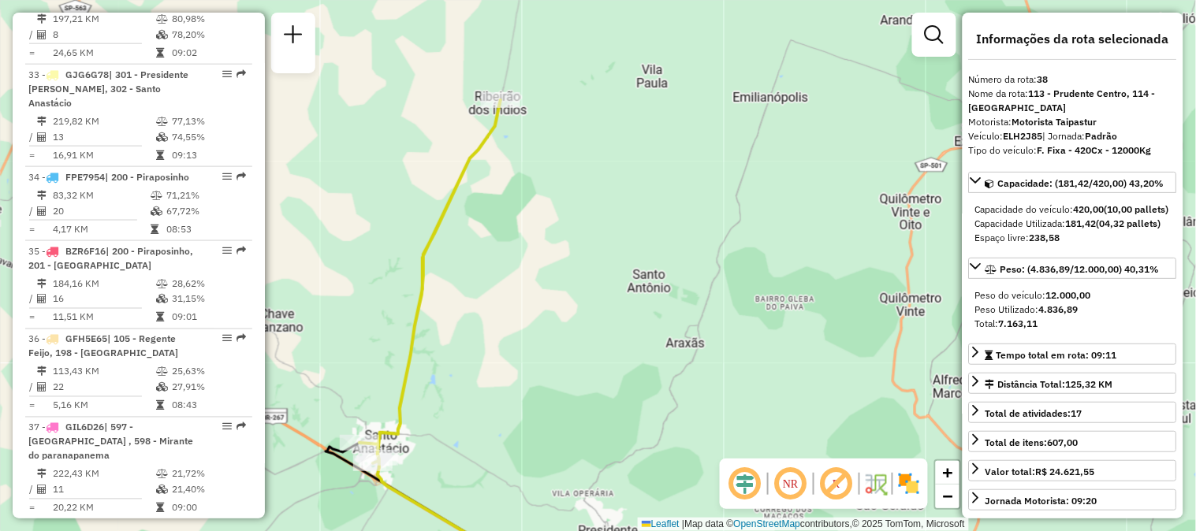
drag, startPoint x: 528, startPoint y: 142, endPoint x: 537, endPoint y: 240, distance: 98.9
click at [537, 240] on div "Janela de atendimento Grade de atendimento Capacidade Transportadoras Veículos …" at bounding box center [598, 265] width 1196 height 531
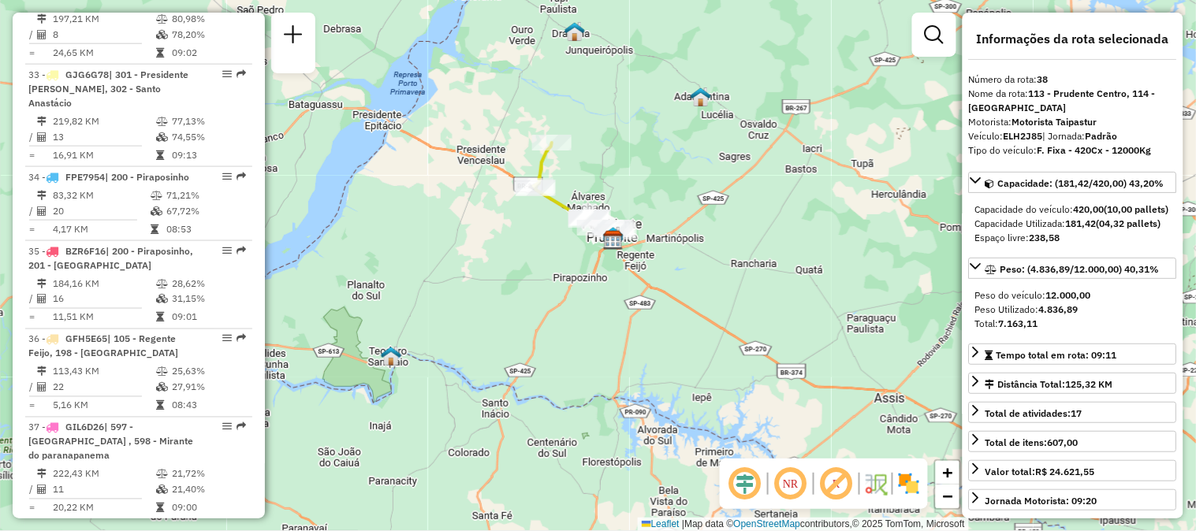
drag, startPoint x: 635, startPoint y: 230, endPoint x: 631, endPoint y: 184, distance: 46.7
click at [631, 184] on div "Janela de atendimento Grade de atendimento Capacidade Transportadoras Veículos …" at bounding box center [598, 265] width 1196 height 531
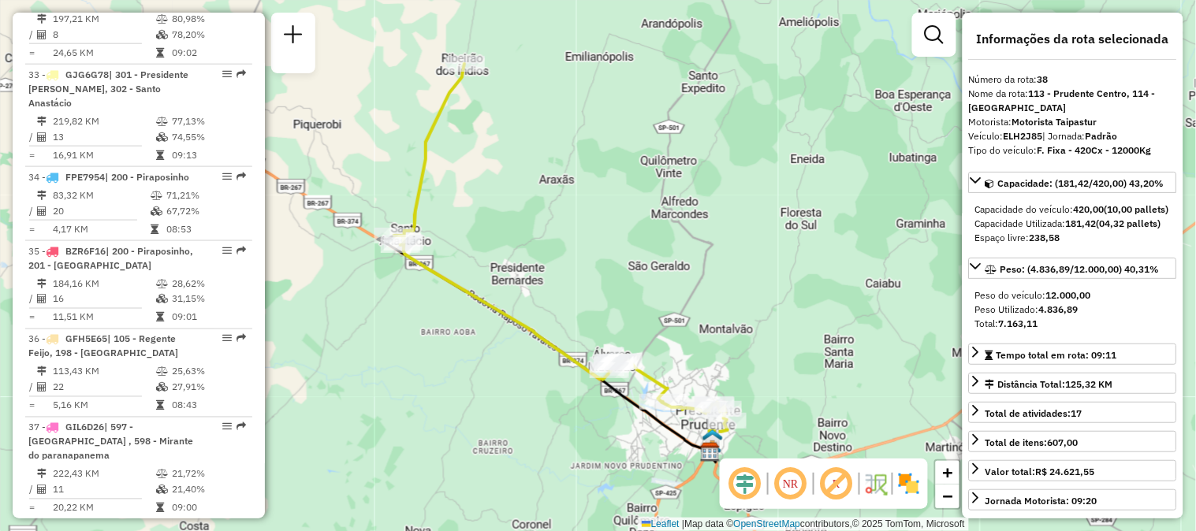
drag, startPoint x: 589, startPoint y: 177, endPoint x: 608, endPoint y: 193, distance: 25.2
click at [608, 193] on div "Janela de atendimento Grade de atendimento Capacidade Transportadoras Veículos …" at bounding box center [598, 265] width 1196 height 531
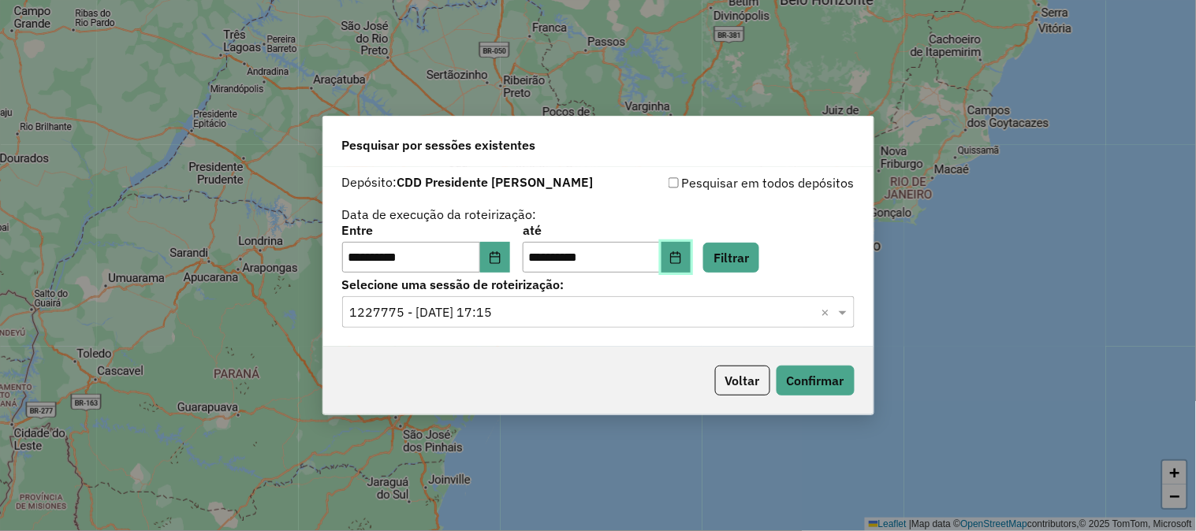
click at [682, 260] on icon "Choose Date" at bounding box center [675, 257] width 13 height 13
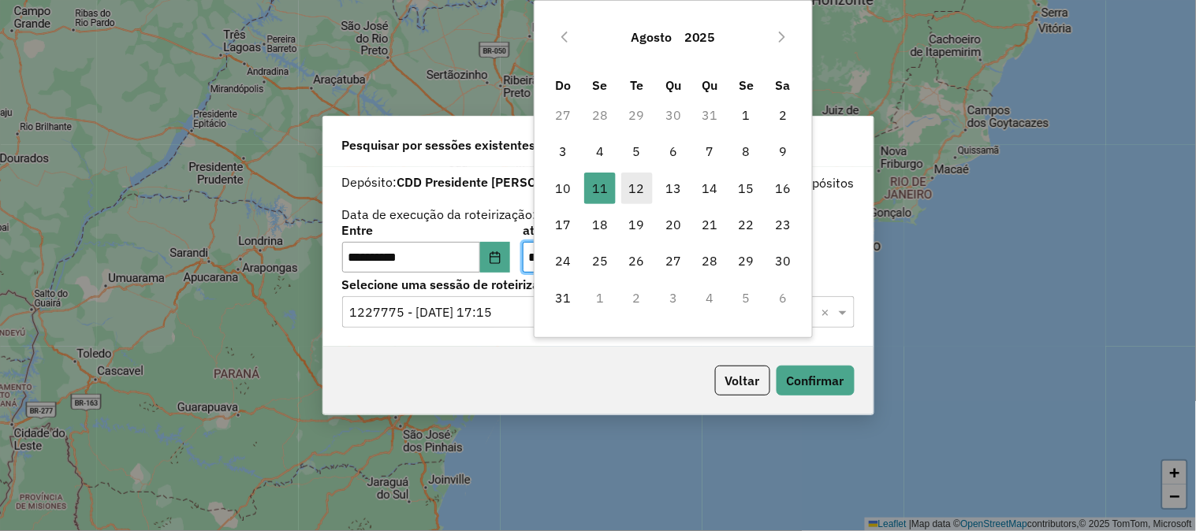
click at [644, 187] on span "12" at bounding box center [637, 189] width 32 height 32
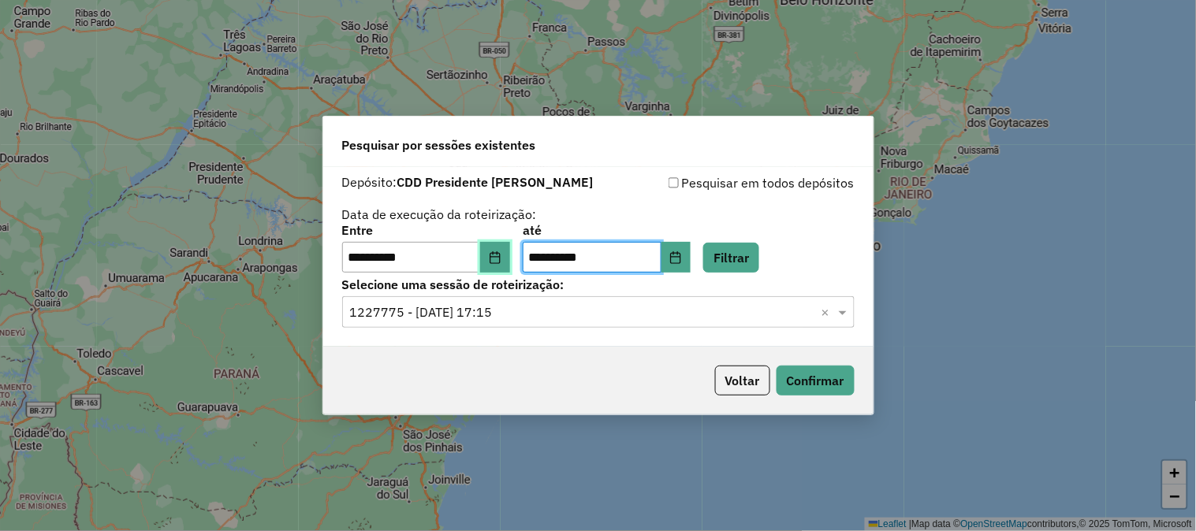
click at [500, 261] on icon "Choose Date" at bounding box center [494, 257] width 10 height 13
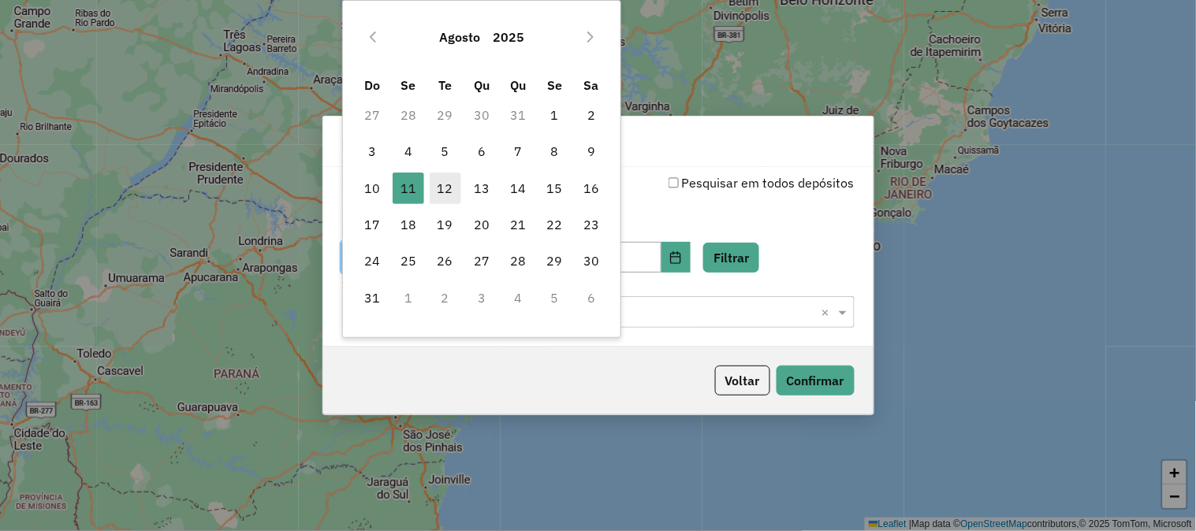
click at [452, 188] on span "12" at bounding box center [446, 189] width 32 height 32
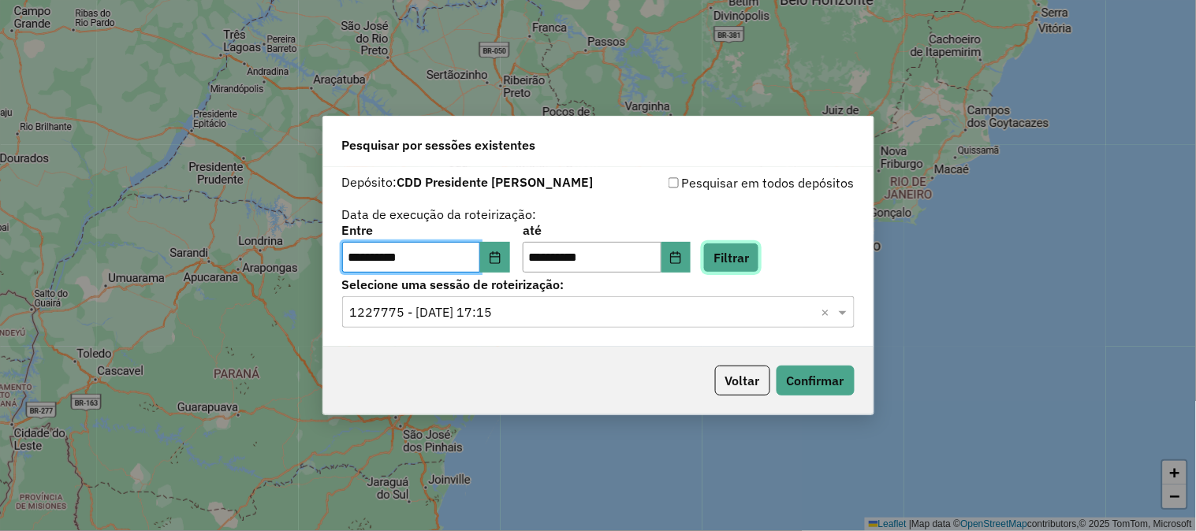
click at [742, 252] on button "Filtrar" at bounding box center [731, 258] width 56 height 30
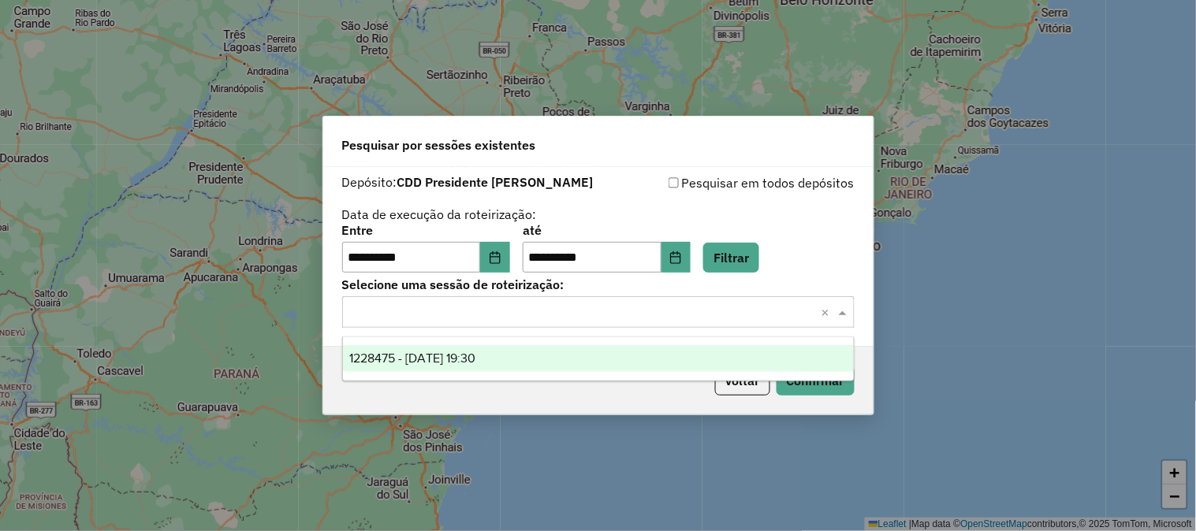
click at [404, 312] on input "text" at bounding box center [582, 312] width 465 height 19
click at [408, 353] on span "1228475 - 12/08/2025 19:30" at bounding box center [412, 358] width 126 height 13
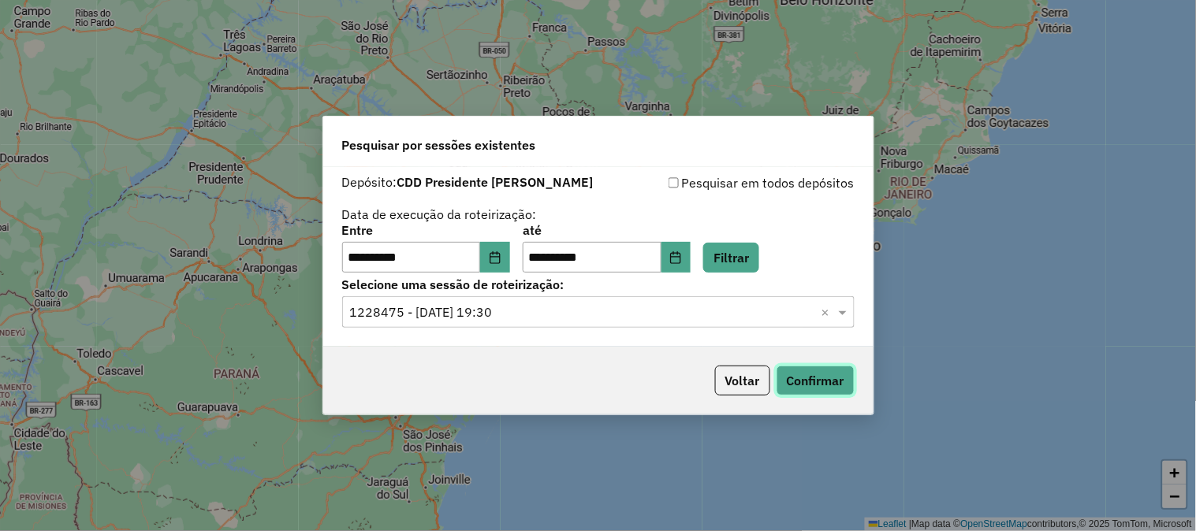
click at [816, 383] on button "Confirmar" at bounding box center [815, 381] width 78 height 30
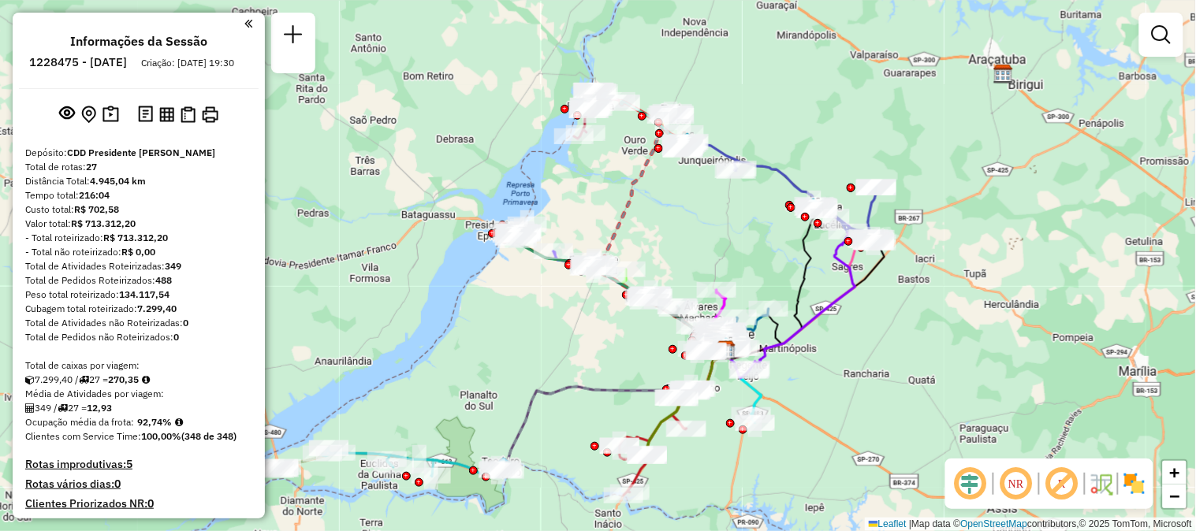
drag, startPoint x: 452, startPoint y: 249, endPoint x: 631, endPoint y: 337, distance: 199.5
click at [631, 337] on div "Janela de atendimento Grade de atendimento Capacidade Transportadoras Veículos …" at bounding box center [598, 265] width 1196 height 531
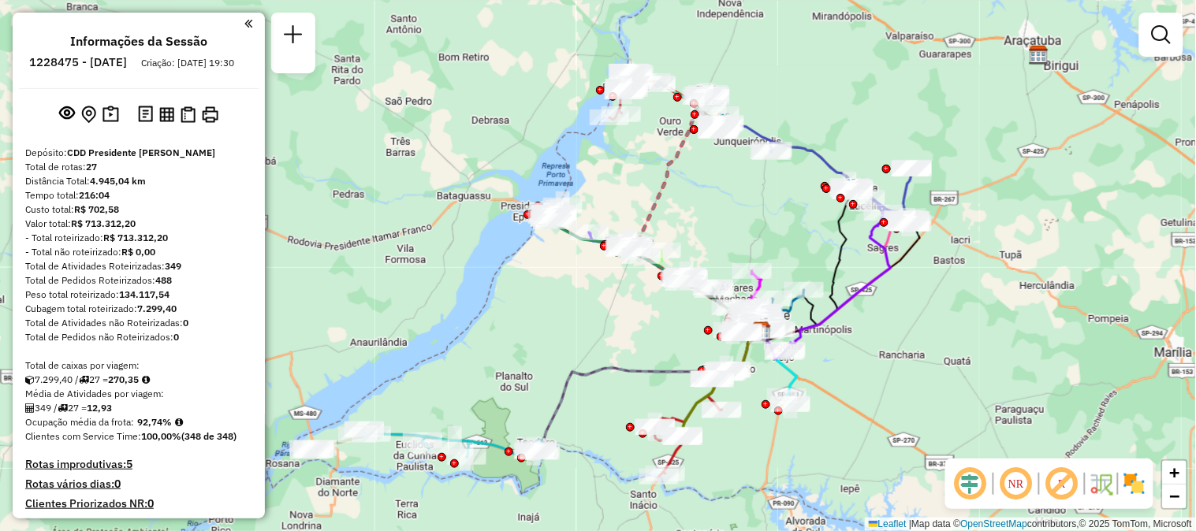
drag, startPoint x: 554, startPoint y: 370, endPoint x: 581, endPoint y: 361, distance: 28.4
click at [581, 361] on div "Janela de atendimento Grade de atendimento Capacidade Transportadoras Veículos …" at bounding box center [598, 265] width 1196 height 531
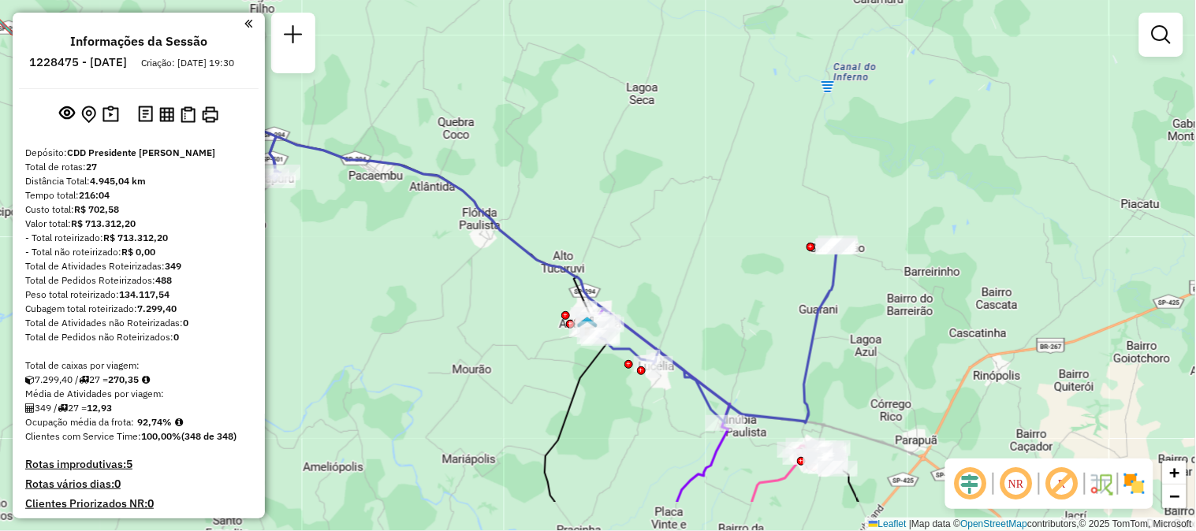
drag, startPoint x: 929, startPoint y: 300, endPoint x: 903, endPoint y: 218, distance: 86.5
click at [903, 218] on div "Janela de atendimento Grade de atendimento Capacidade Transportadoras Veículos …" at bounding box center [598, 265] width 1196 height 531
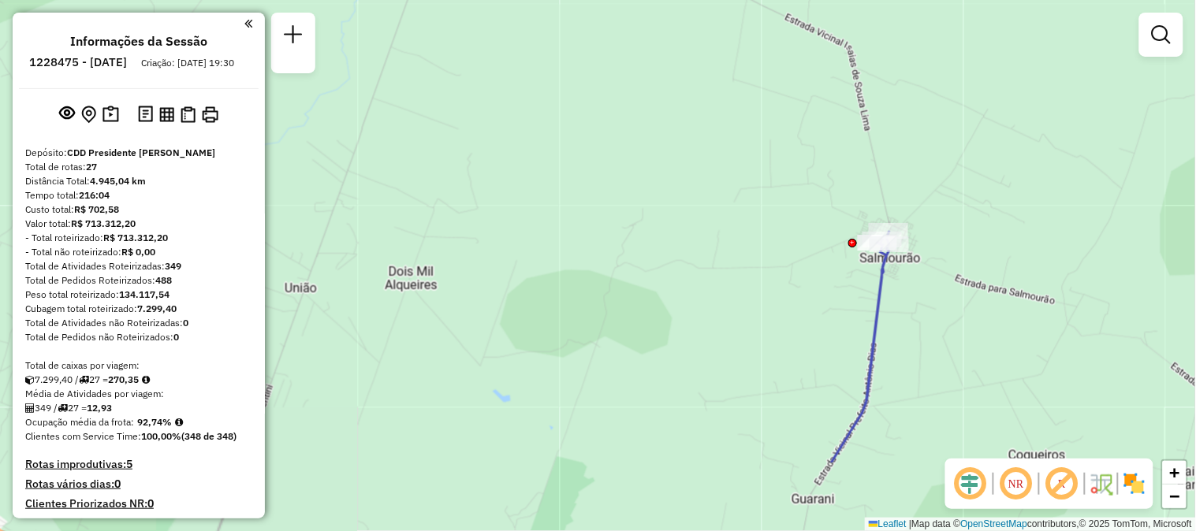
drag, startPoint x: 824, startPoint y: 239, endPoint x: 817, endPoint y: 177, distance: 62.0
click at [817, 177] on div "Janela de atendimento Grade de atendimento Capacidade Transportadoras Veículos …" at bounding box center [598, 265] width 1196 height 531
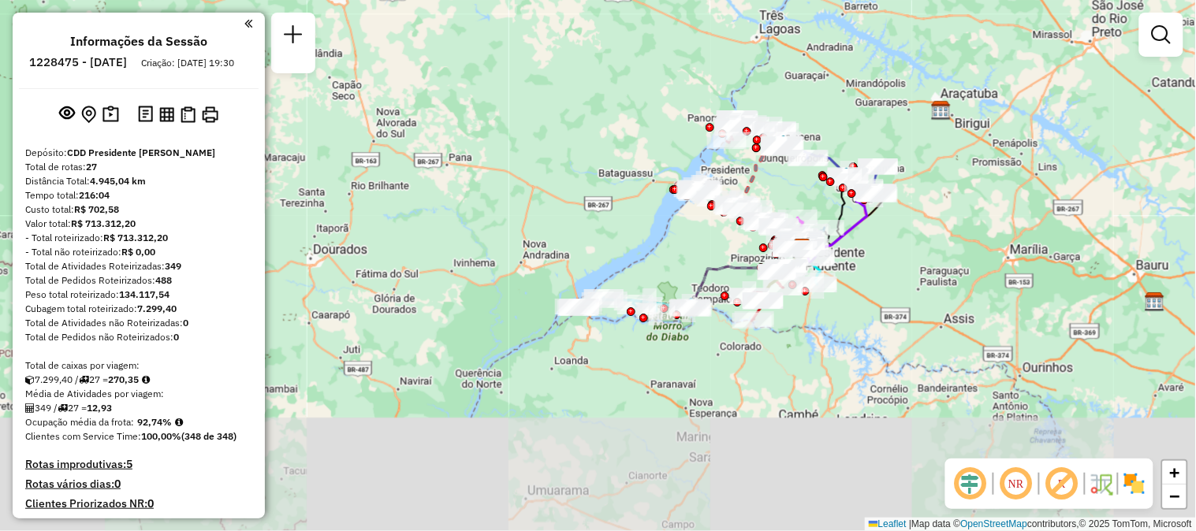
drag, startPoint x: 810, startPoint y: 420, endPoint x: 867, endPoint y: 250, distance: 179.5
click at [867, 250] on div "Janela de atendimento Grade de atendimento Capacidade Transportadoras Veículos …" at bounding box center [598, 265] width 1196 height 531
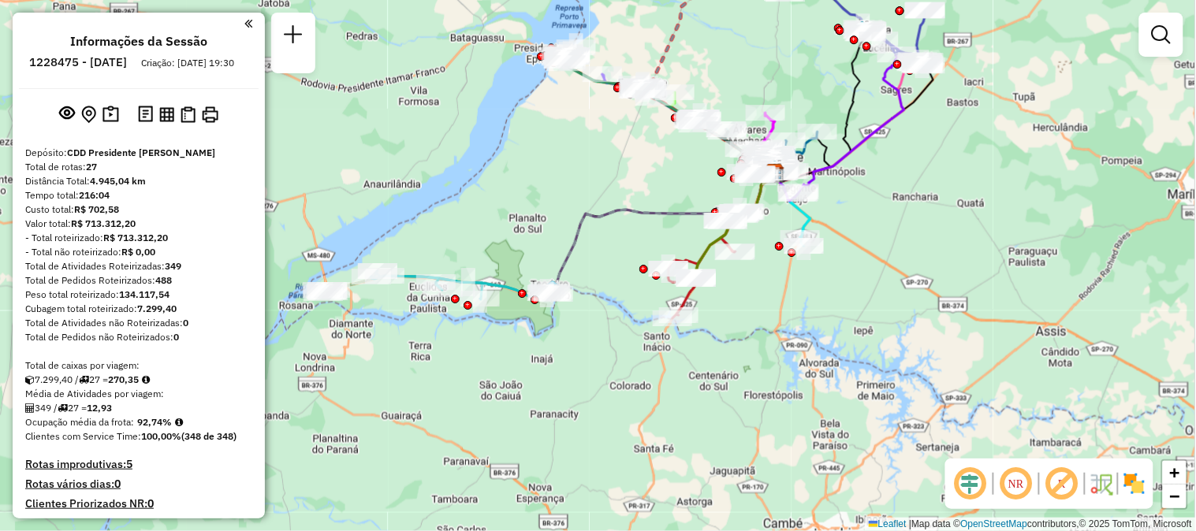
drag, startPoint x: 839, startPoint y: 307, endPoint x: 861, endPoint y: 367, distance: 62.8
click at [861, 367] on div "Janela de atendimento Grade de atendimento Capacidade Transportadoras Veículos …" at bounding box center [598, 265] width 1196 height 531
